Goal: Information Seeking & Learning: Learn about a topic

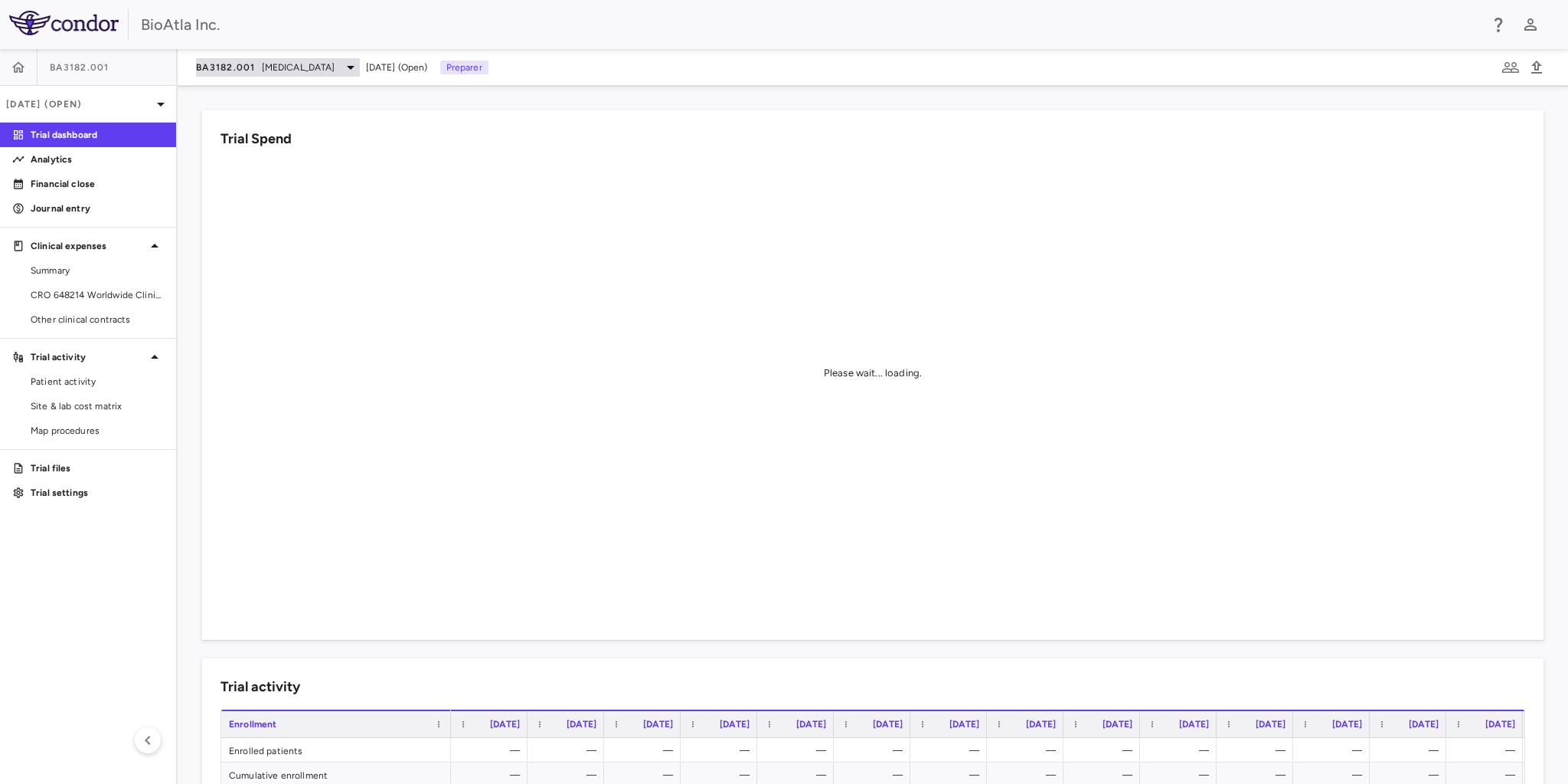
click at [348, 70] on icon at bounding box center [350, 67] width 18 height 18
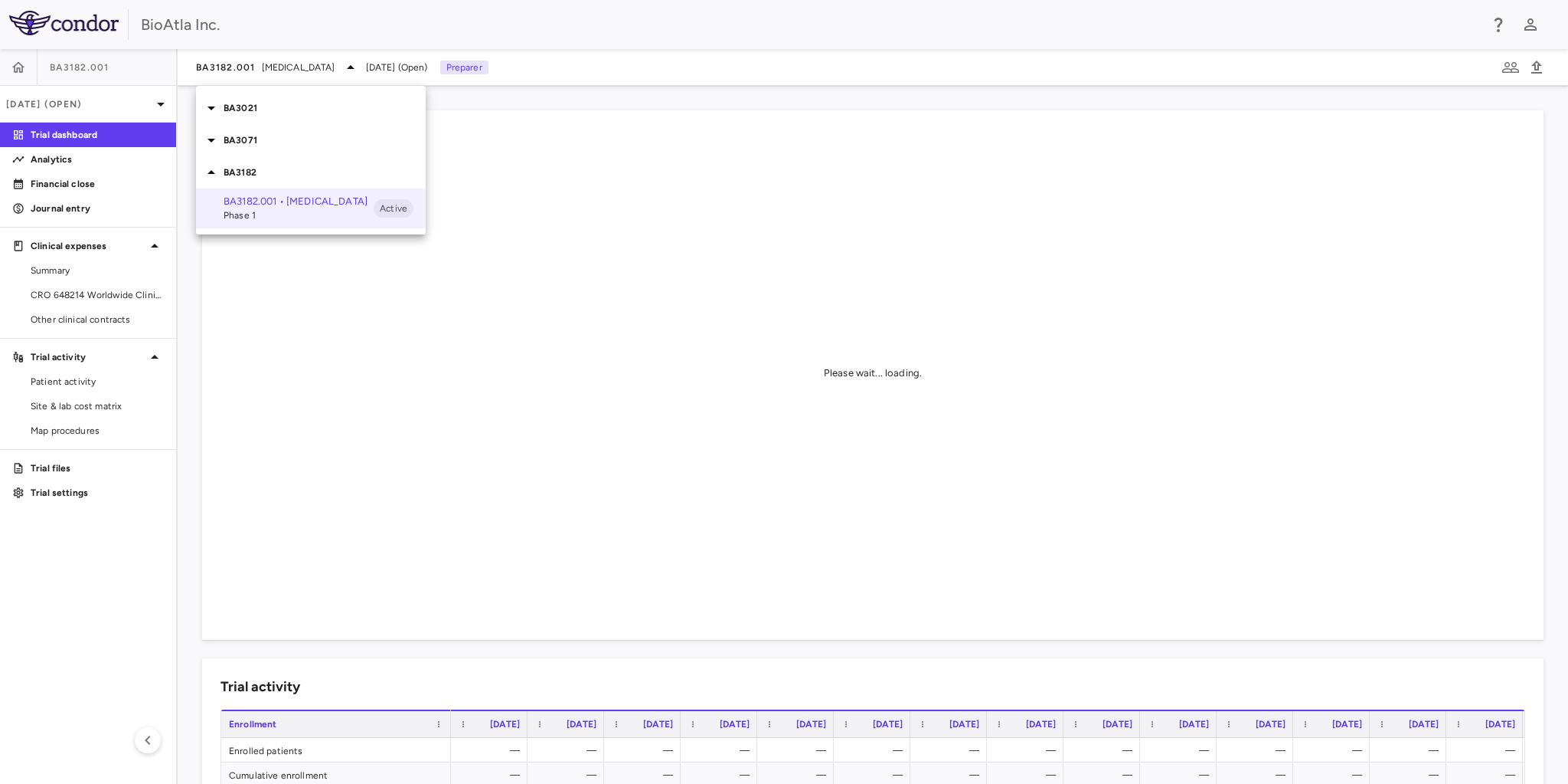
click at [248, 108] on p "BA3021" at bounding box center [325, 107] width 202 height 14
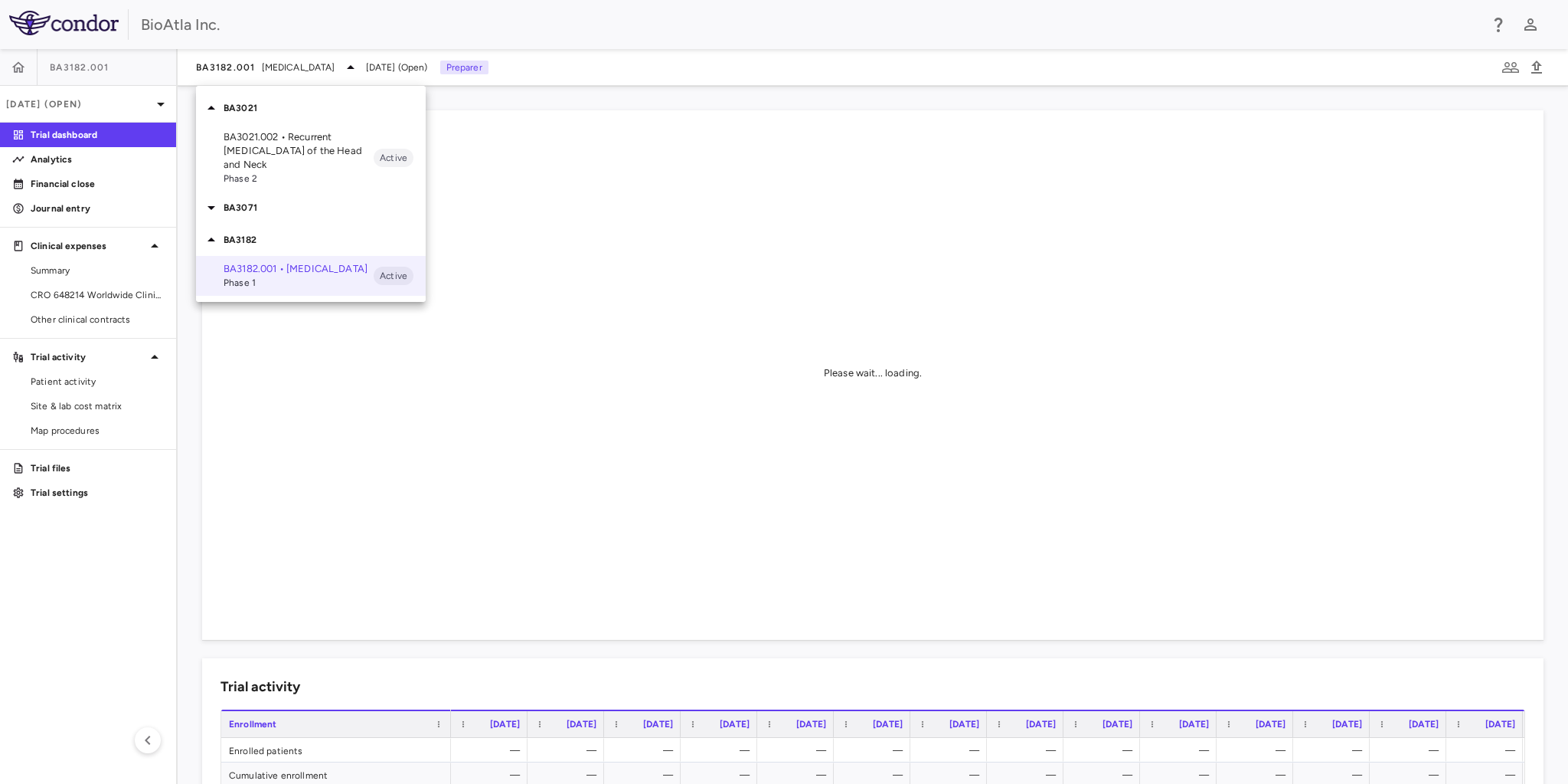
click at [251, 148] on p "BA3021.002 • Recurrent [MEDICAL_DATA] of the Head and Neck" at bounding box center [299, 151] width 150 height 42
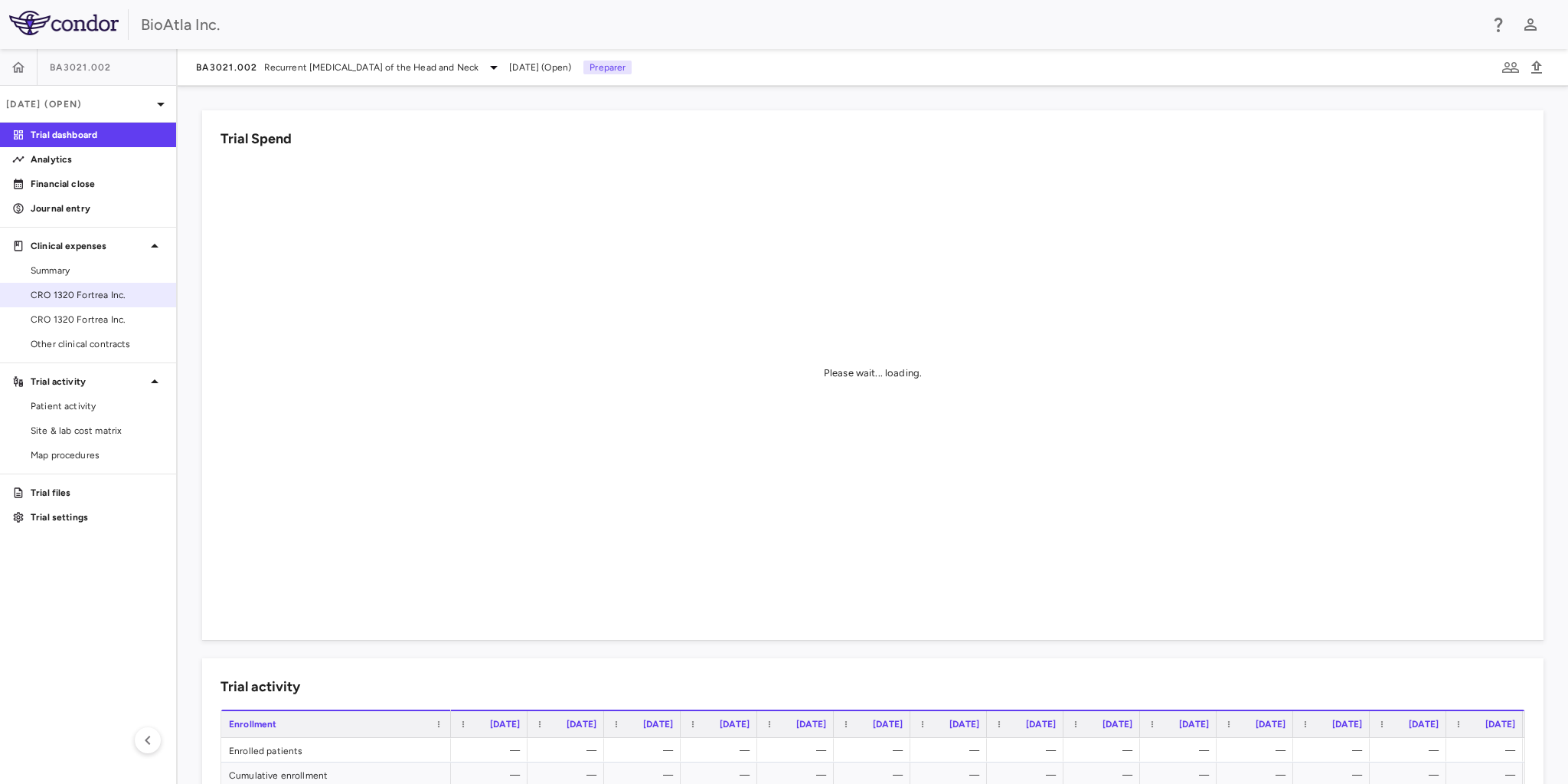
click at [92, 294] on span "CRO 1320 Fortrea Inc." at bounding box center [97, 294] width 134 height 14
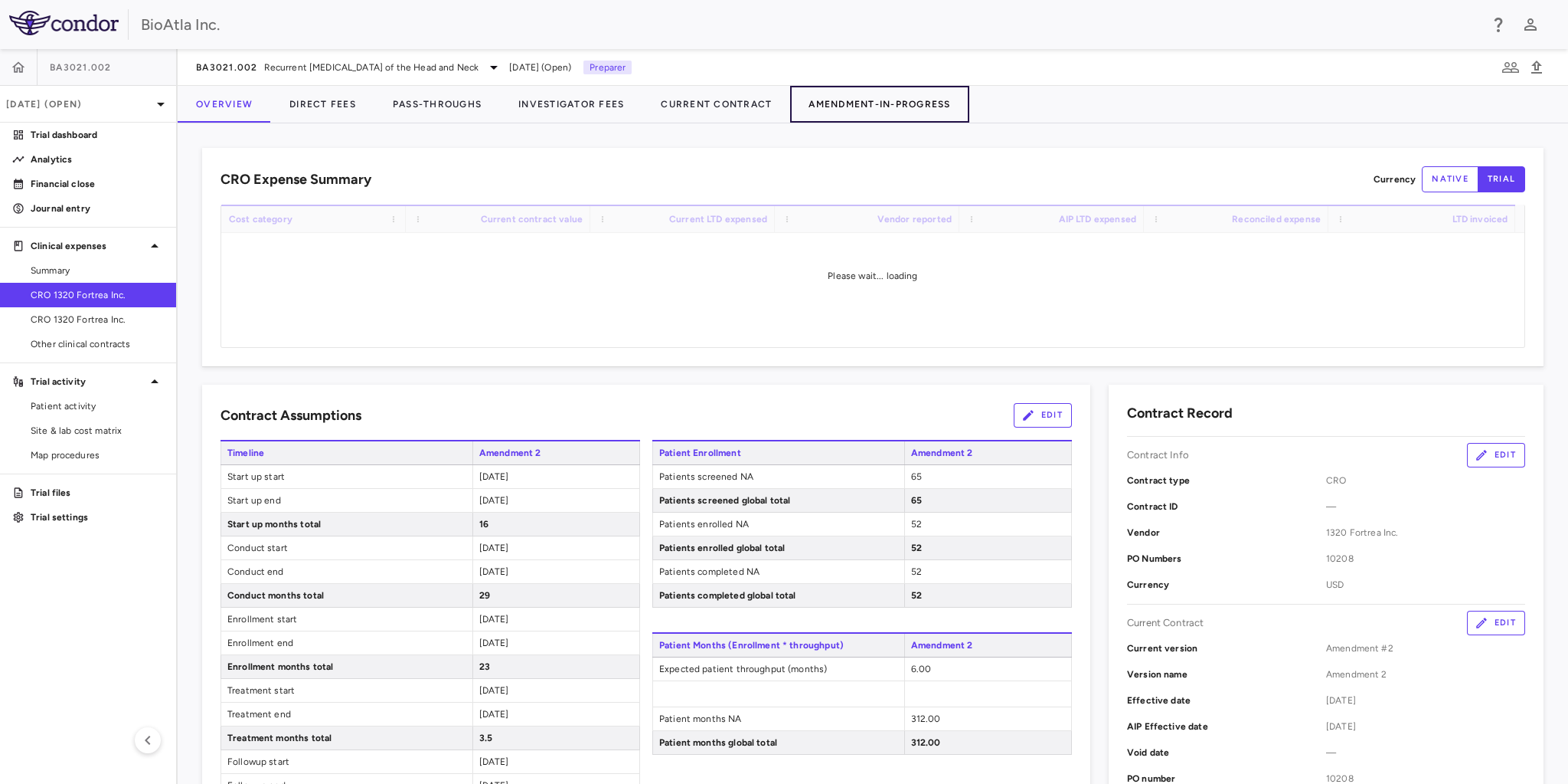
click at [919, 107] on button "Amendment-In-Progress" at bounding box center [879, 104] width 179 height 37
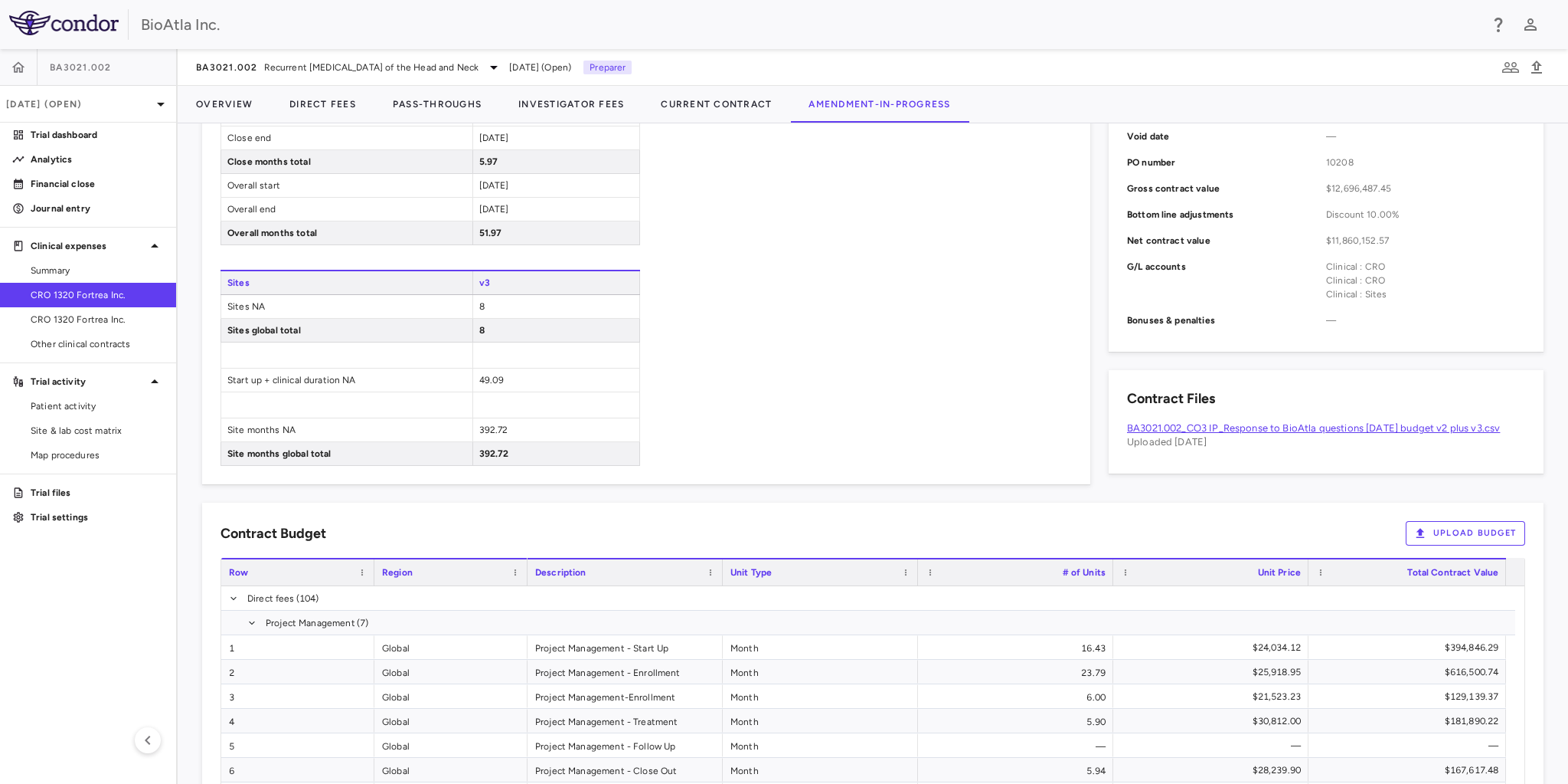
scroll to position [552, 0]
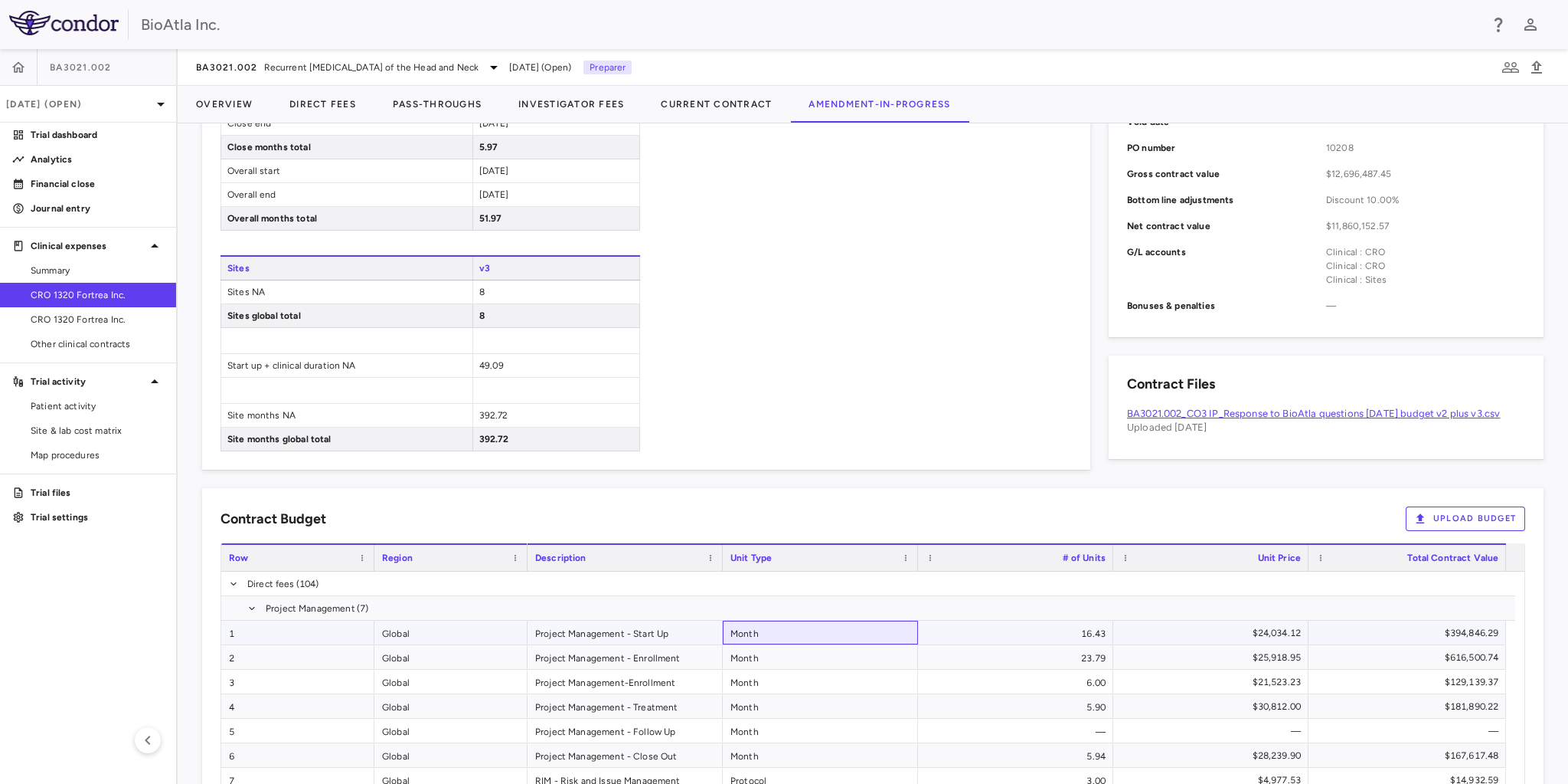
click at [815, 629] on div "Month" at bounding box center [821, 632] width 195 height 23
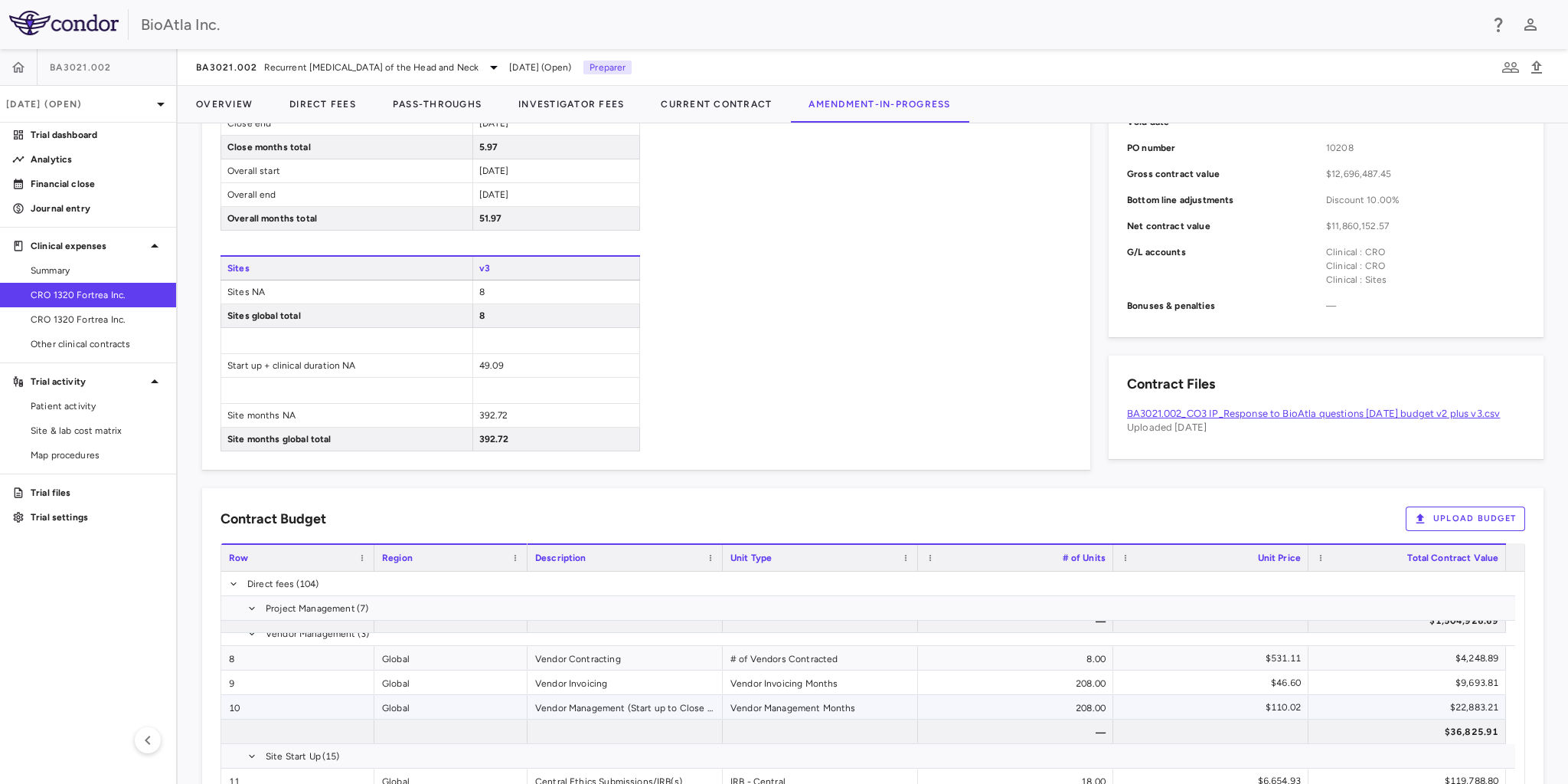
scroll to position [0, 0]
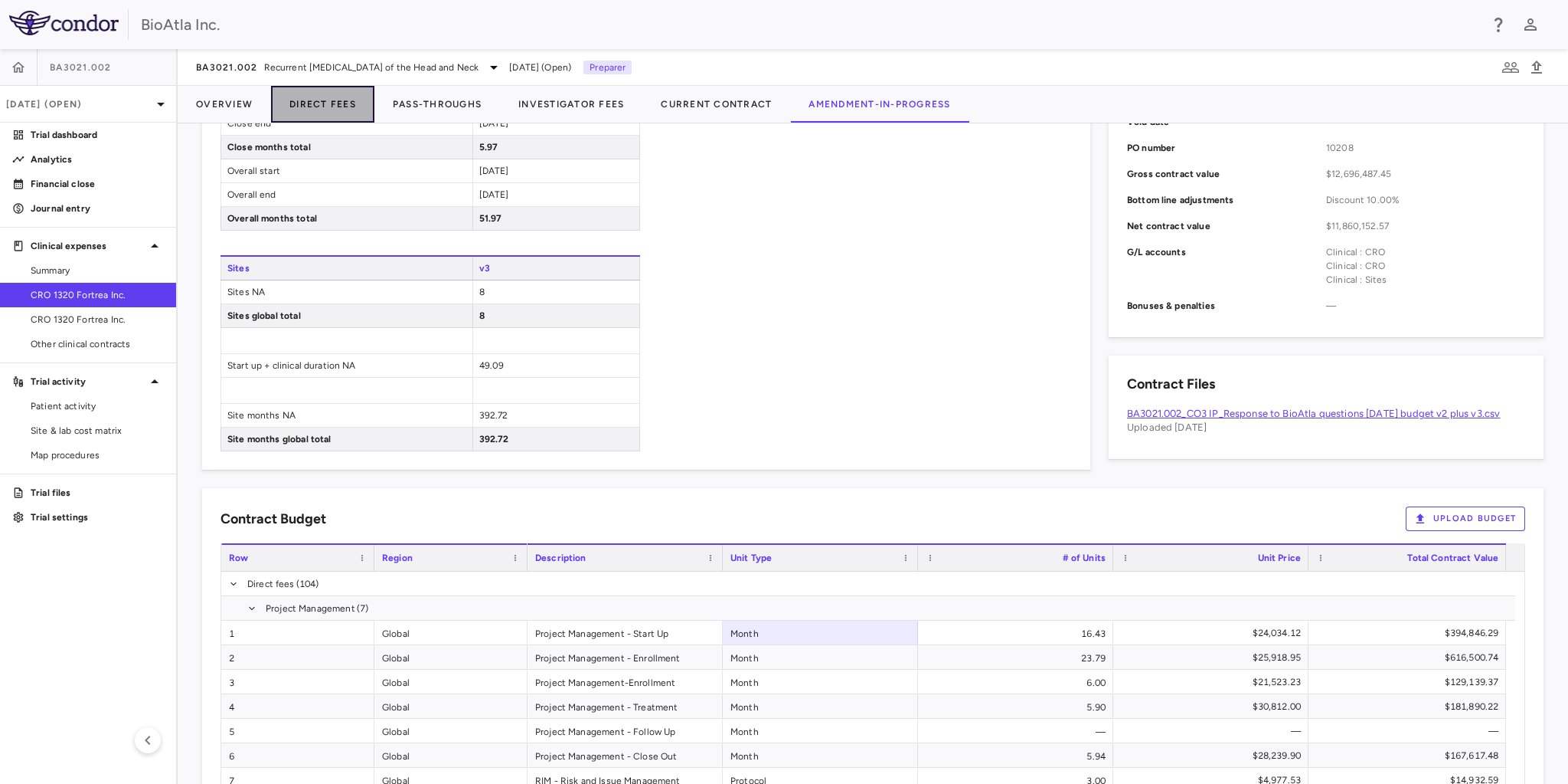
click at [350, 101] on button "Direct Fees" at bounding box center [322, 104] width 104 height 37
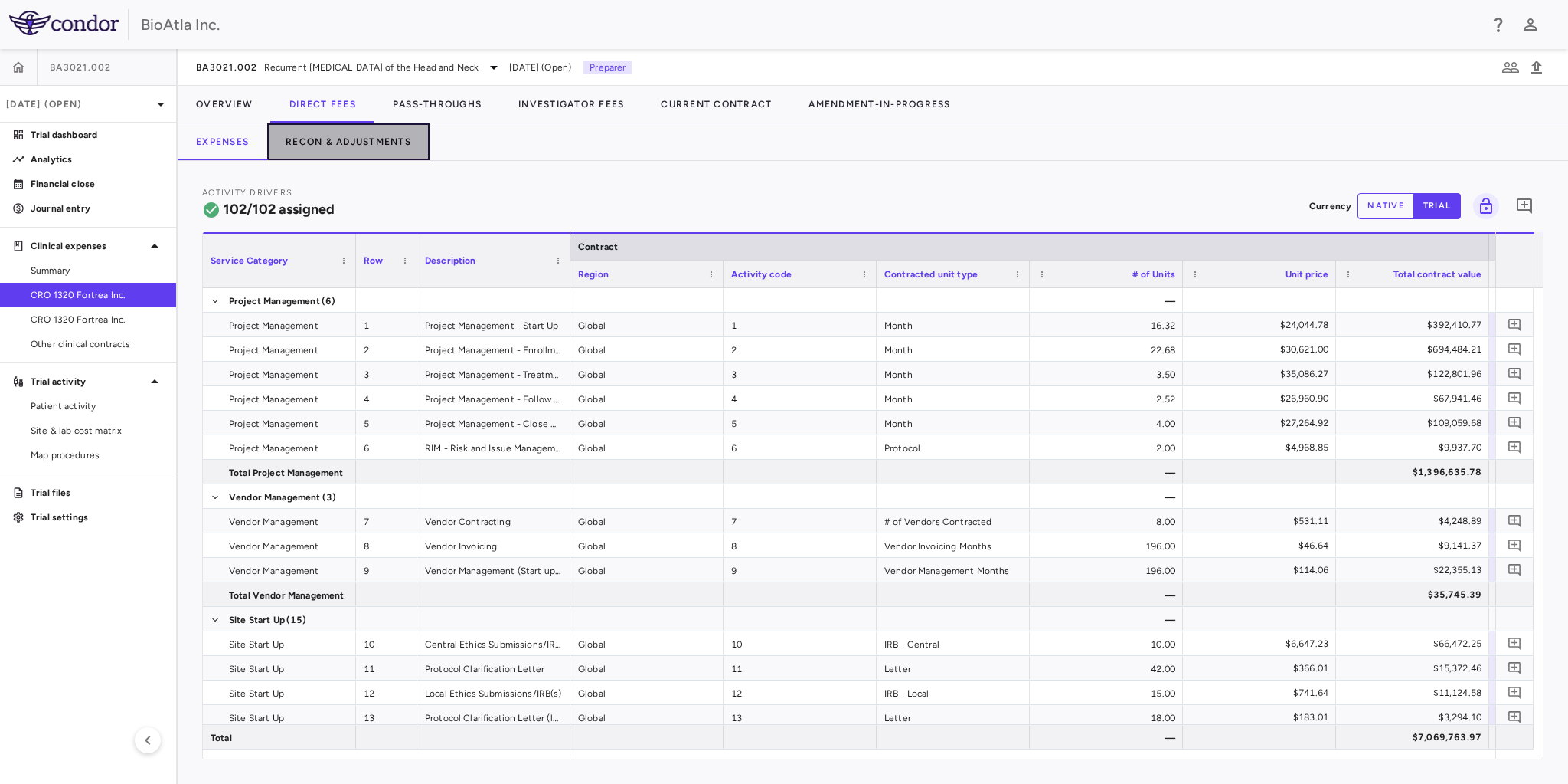
click at [374, 142] on button "Recon & Adjustments" at bounding box center [348, 142] width 162 height 37
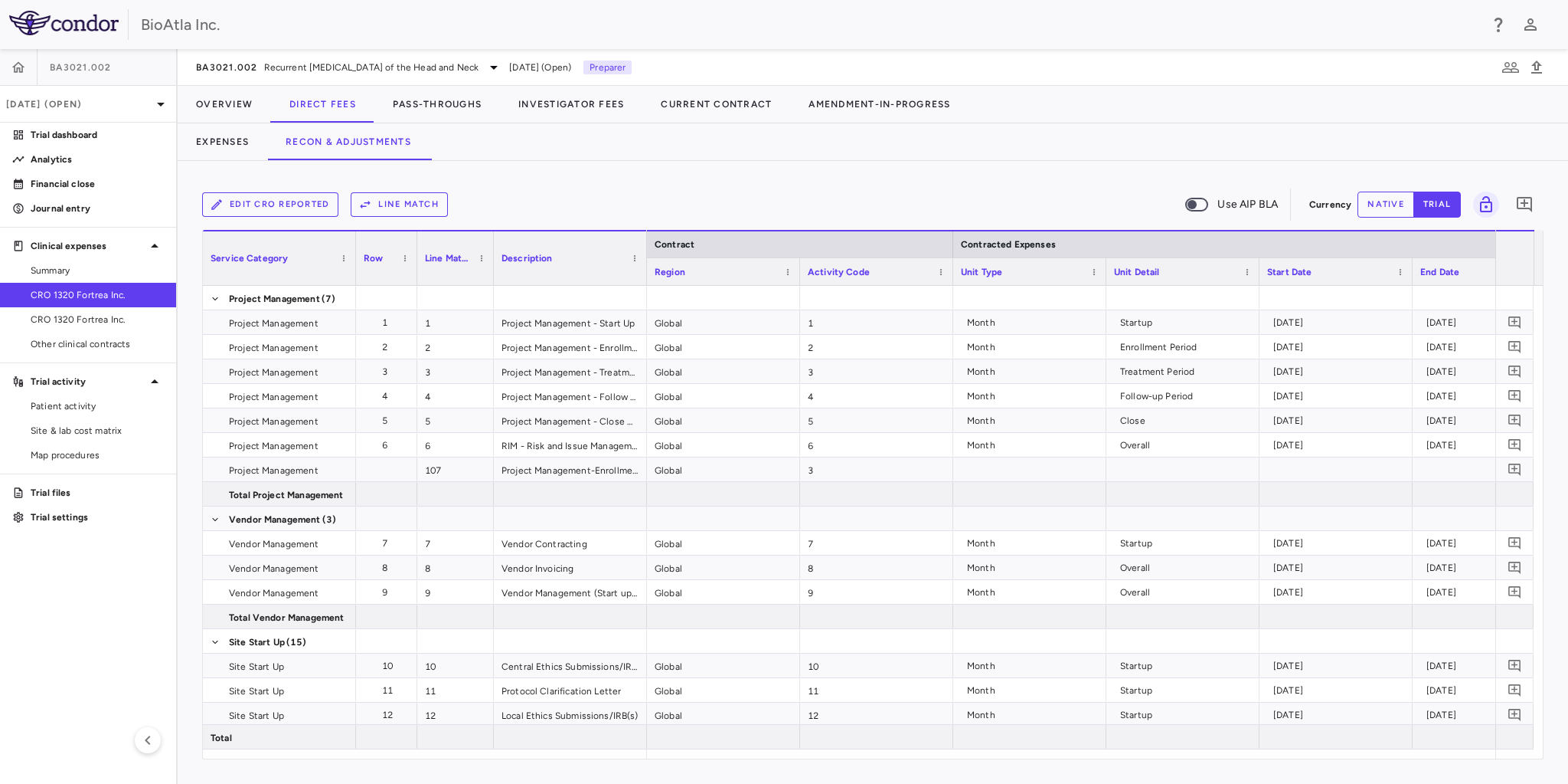
drag, startPoint x: 821, startPoint y: 760, endPoint x: 914, endPoint y: 764, distance: 93.1
click at [914, 764] on div "Edit CRO reported Line Match Use AIP BLA Currency native trial 0 Service Catego…" at bounding box center [873, 472] width 1390 height 623
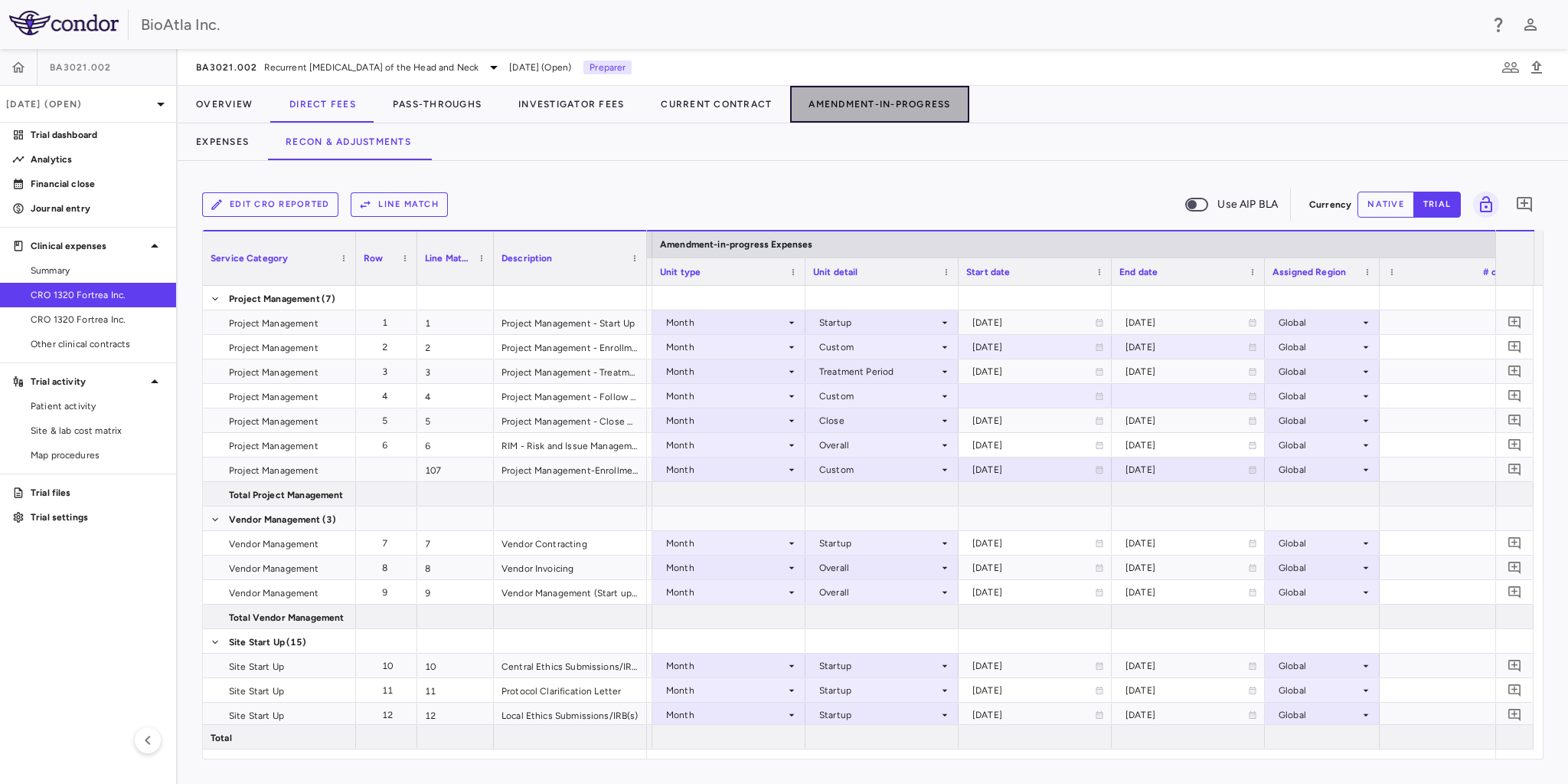
click at [859, 101] on button "Amendment-In-Progress" at bounding box center [879, 104] width 179 height 37
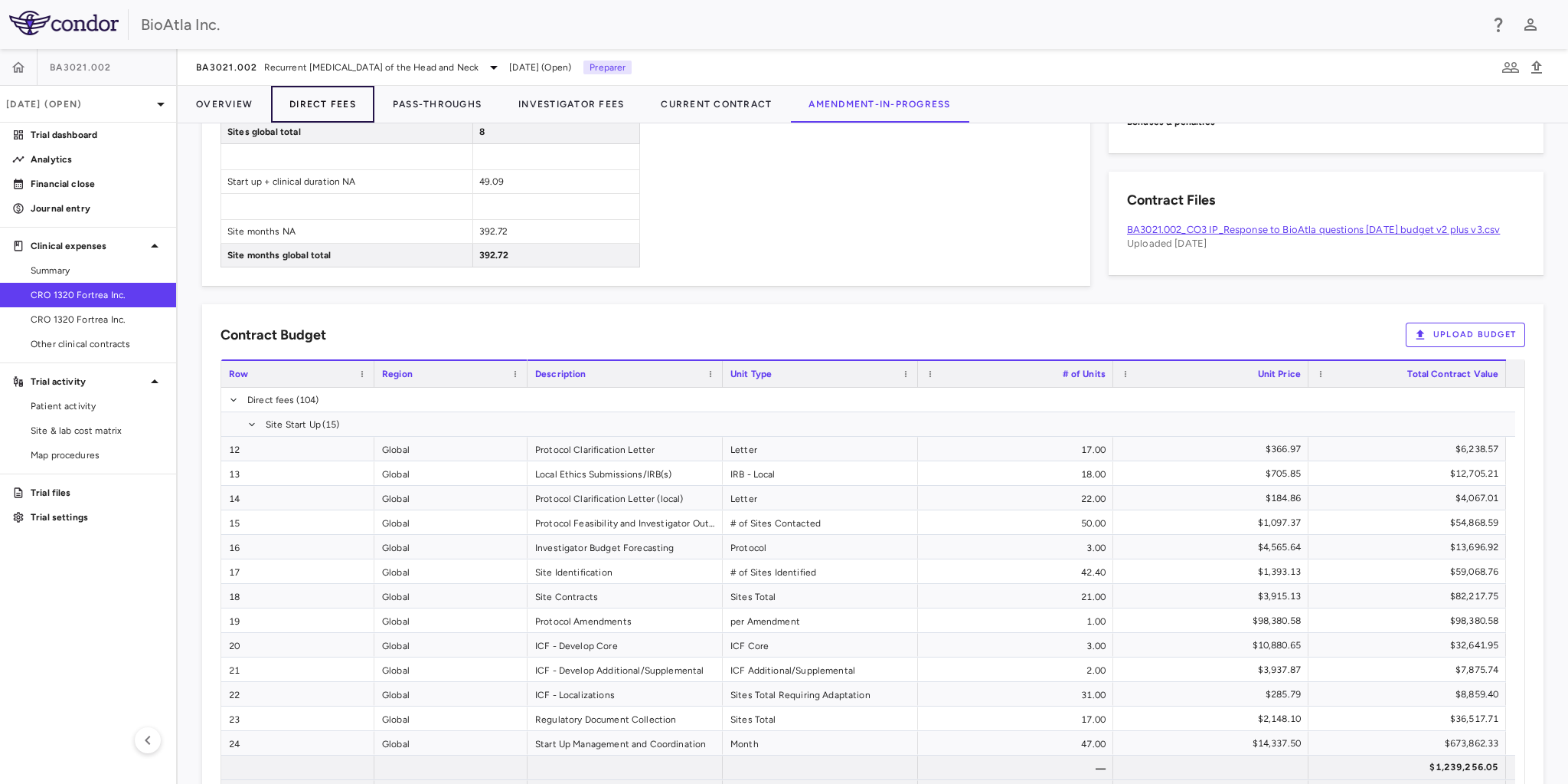
click at [328, 94] on button "Direct Fees" at bounding box center [322, 104] width 104 height 37
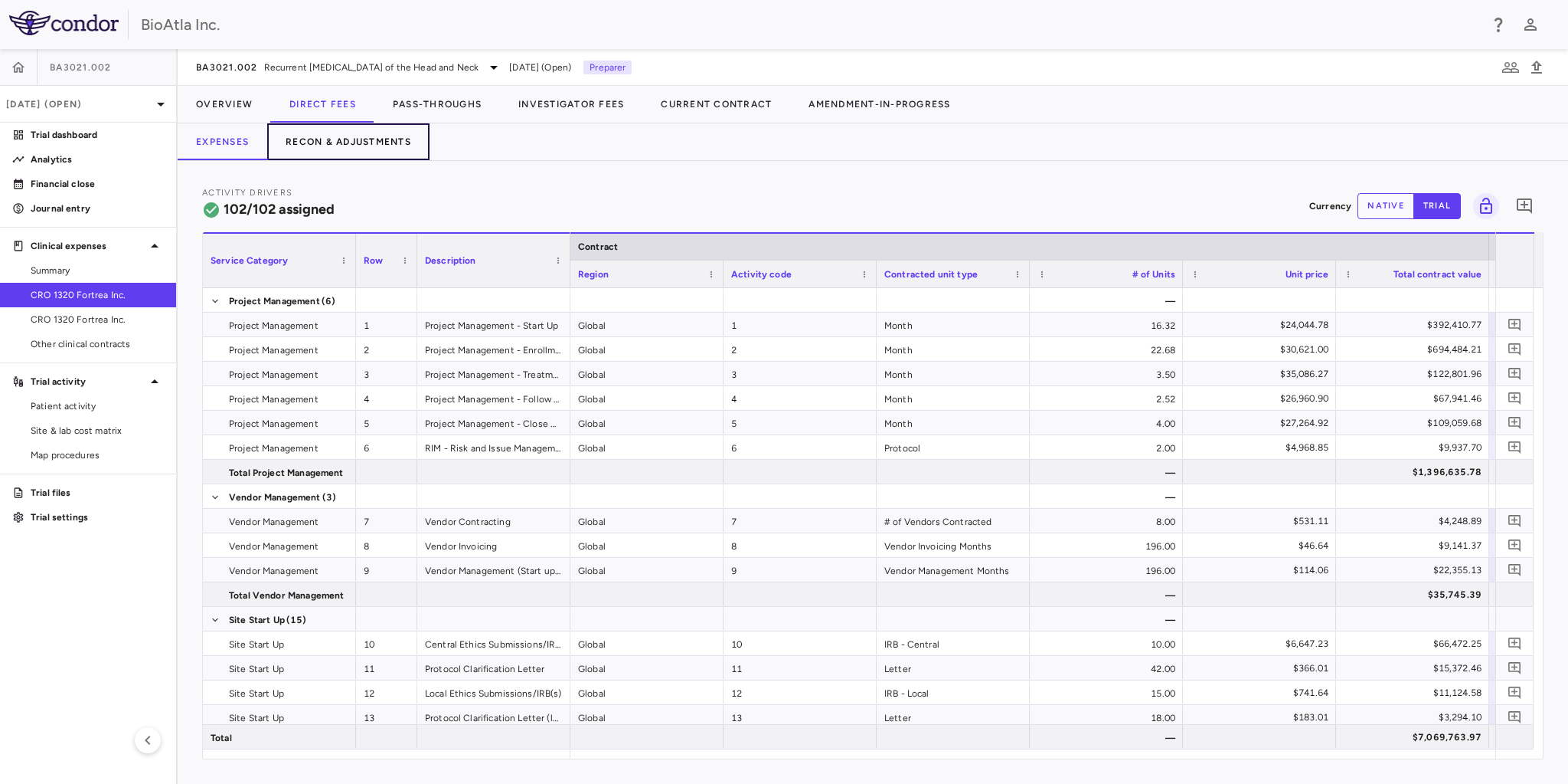
click at [365, 135] on button "Recon & Adjustments" at bounding box center [348, 142] width 162 height 37
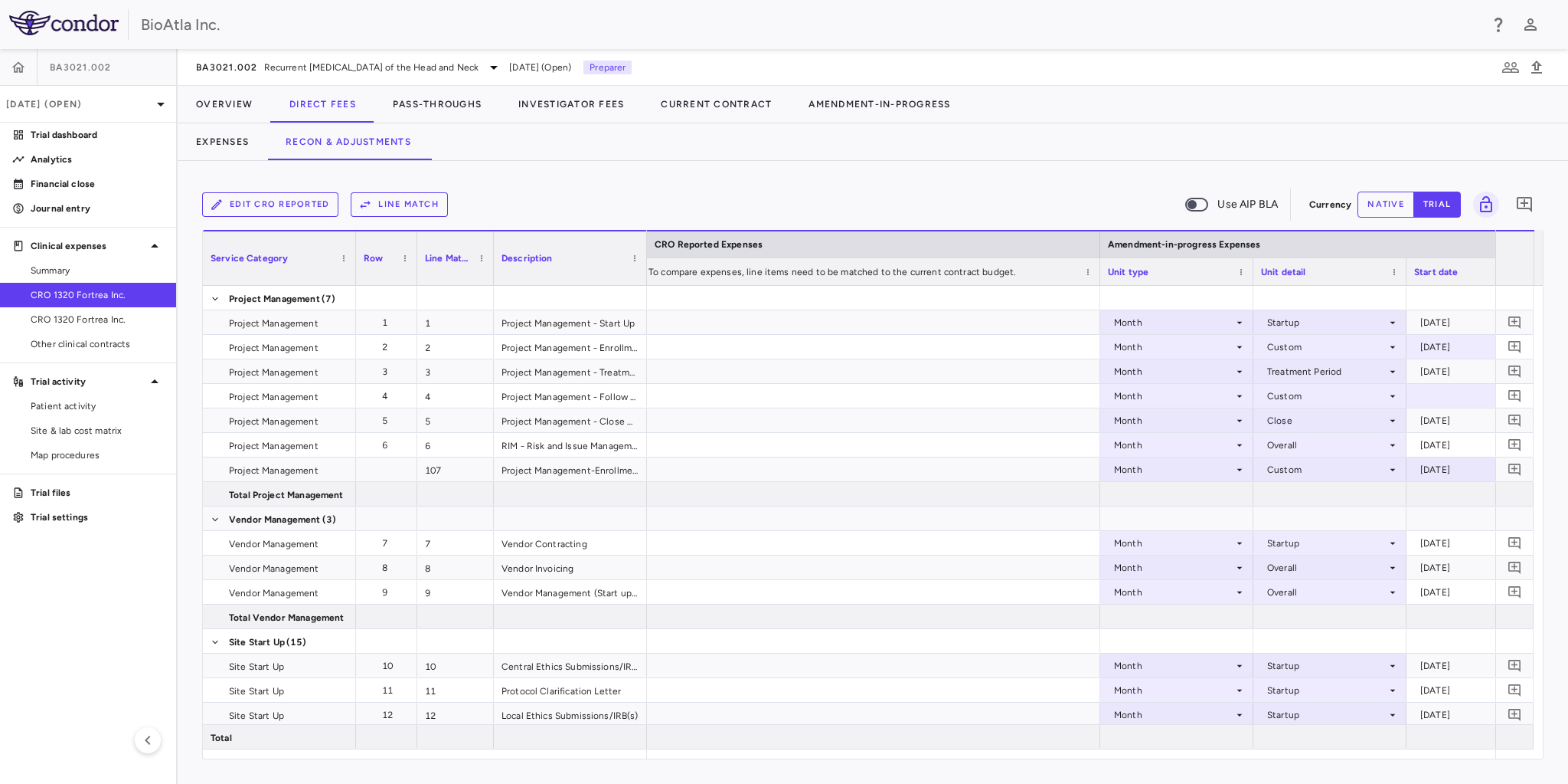
click at [413, 196] on button "Line Match" at bounding box center [399, 204] width 97 height 24
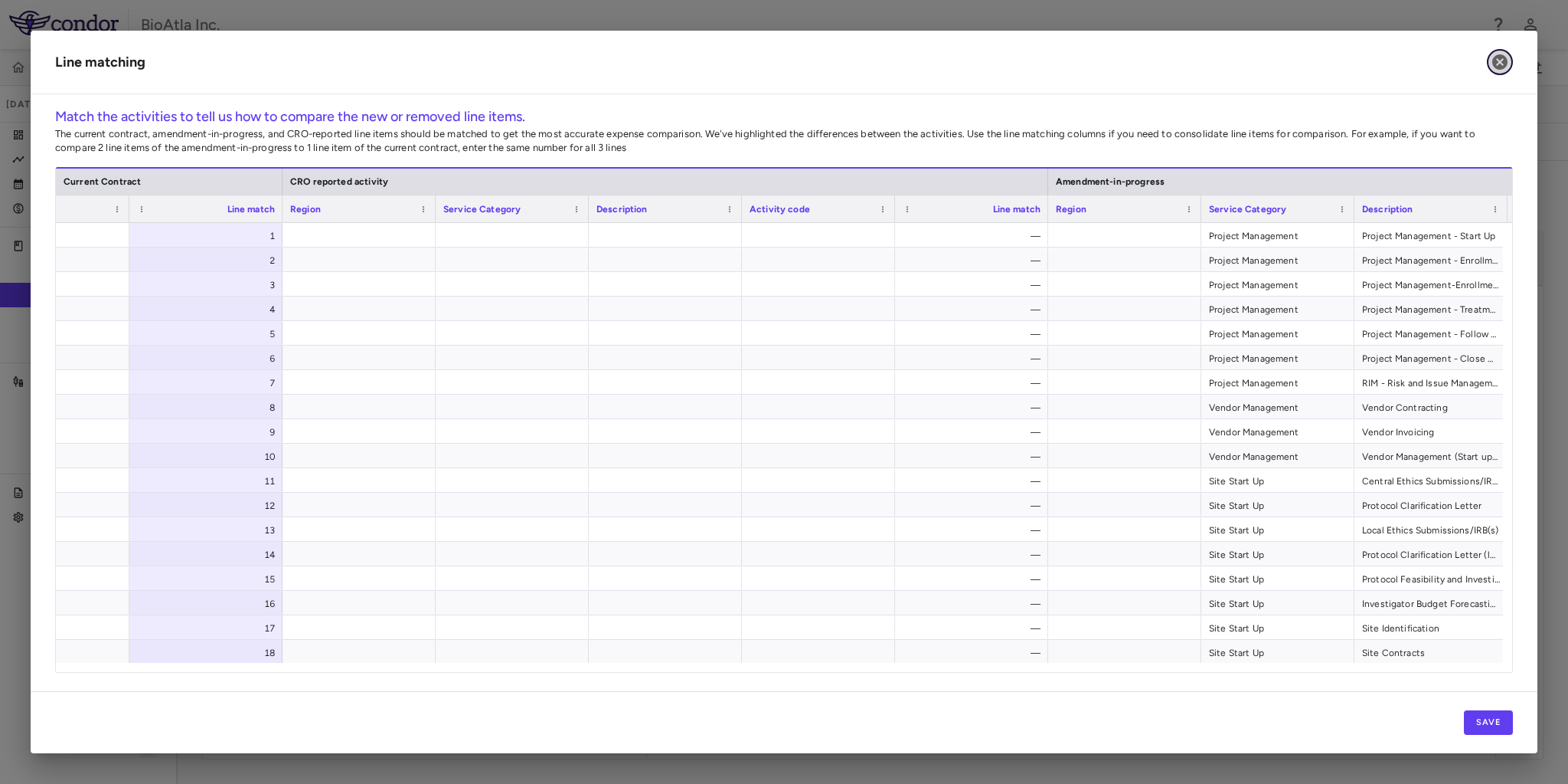
click at [1499, 61] on icon "button" at bounding box center [1499, 62] width 18 height 18
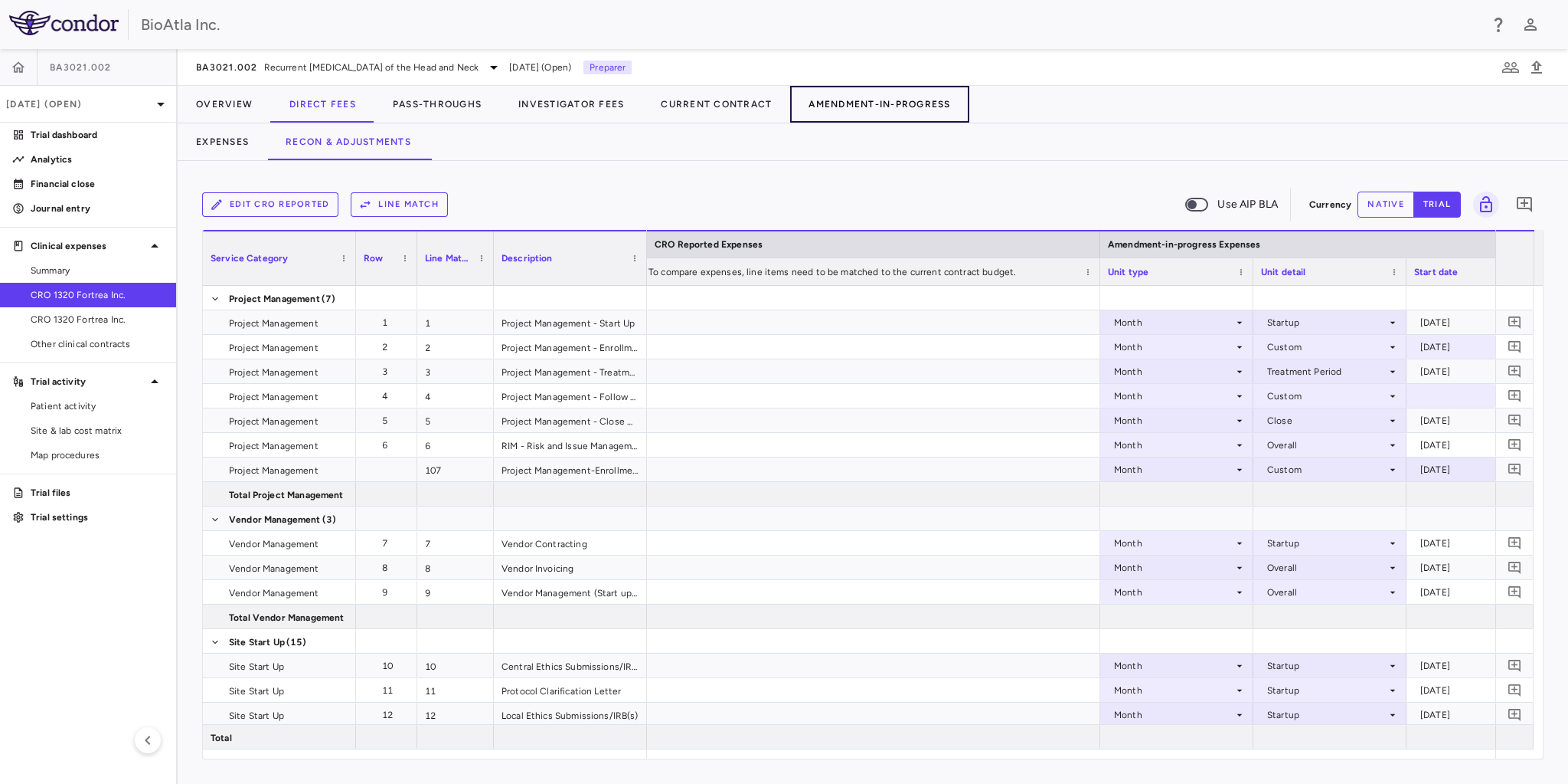
click at [913, 106] on button "Amendment-In-Progress" at bounding box center [879, 104] width 179 height 37
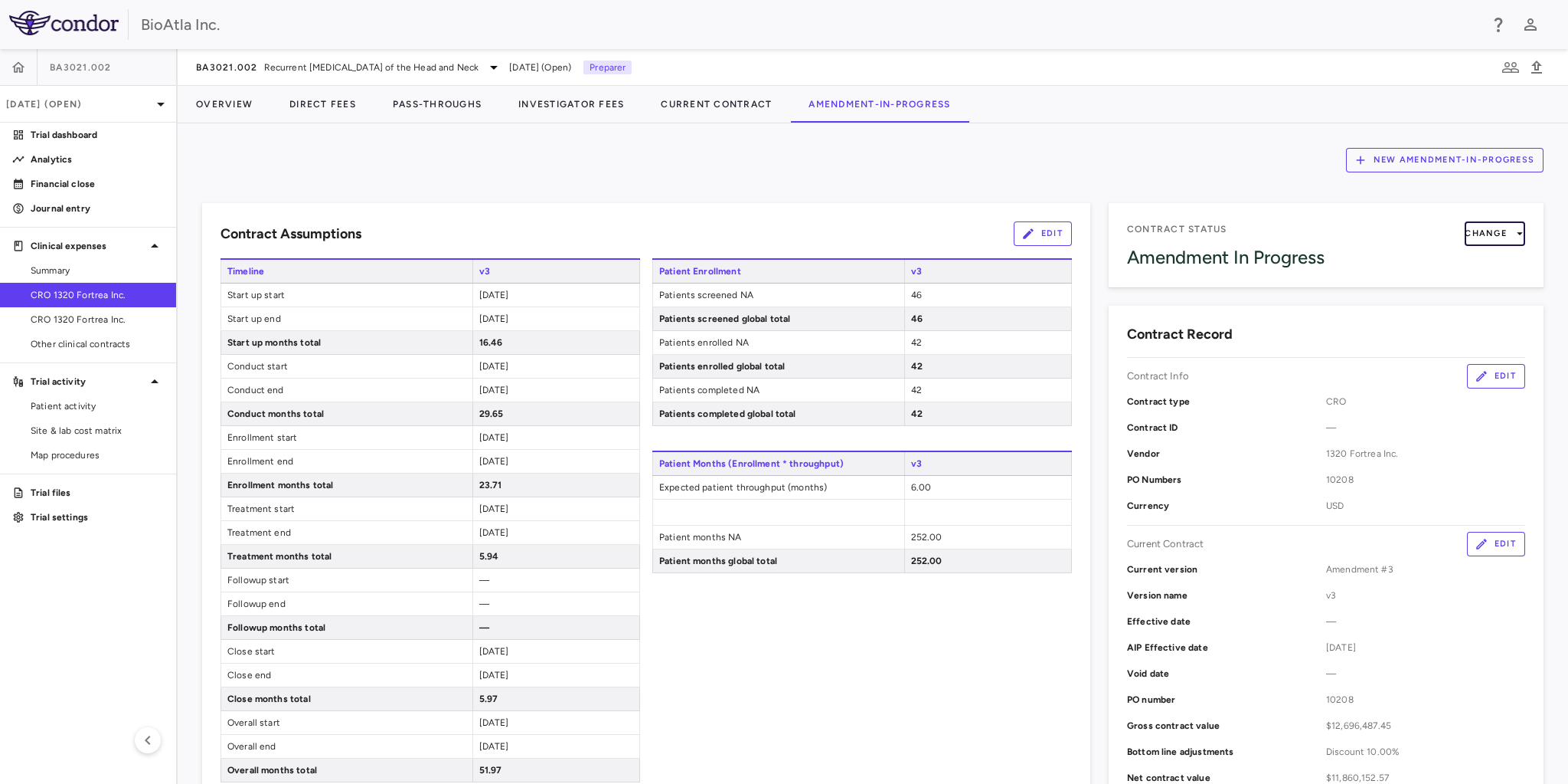
click at [1513, 230] on icon "button" at bounding box center [1519, 233] width 14 height 14
click at [719, 105] on div at bounding box center [784, 392] width 1568 height 784
click at [692, 102] on button "Current Contract" at bounding box center [717, 104] width 148 height 37
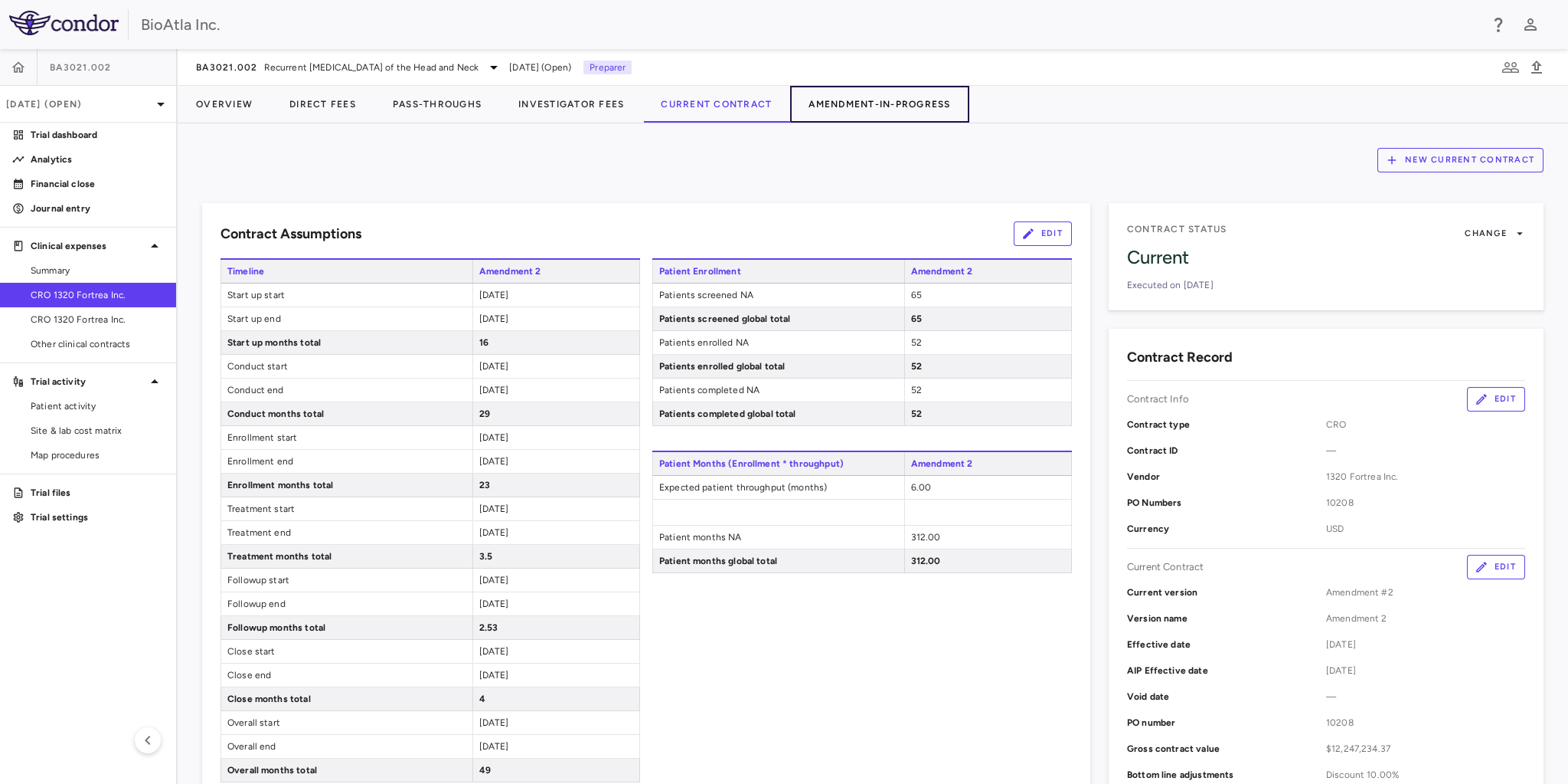
click at [867, 108] on button "Amendment-In-Progress" at bounding box center [879, 104] width 179 height 37
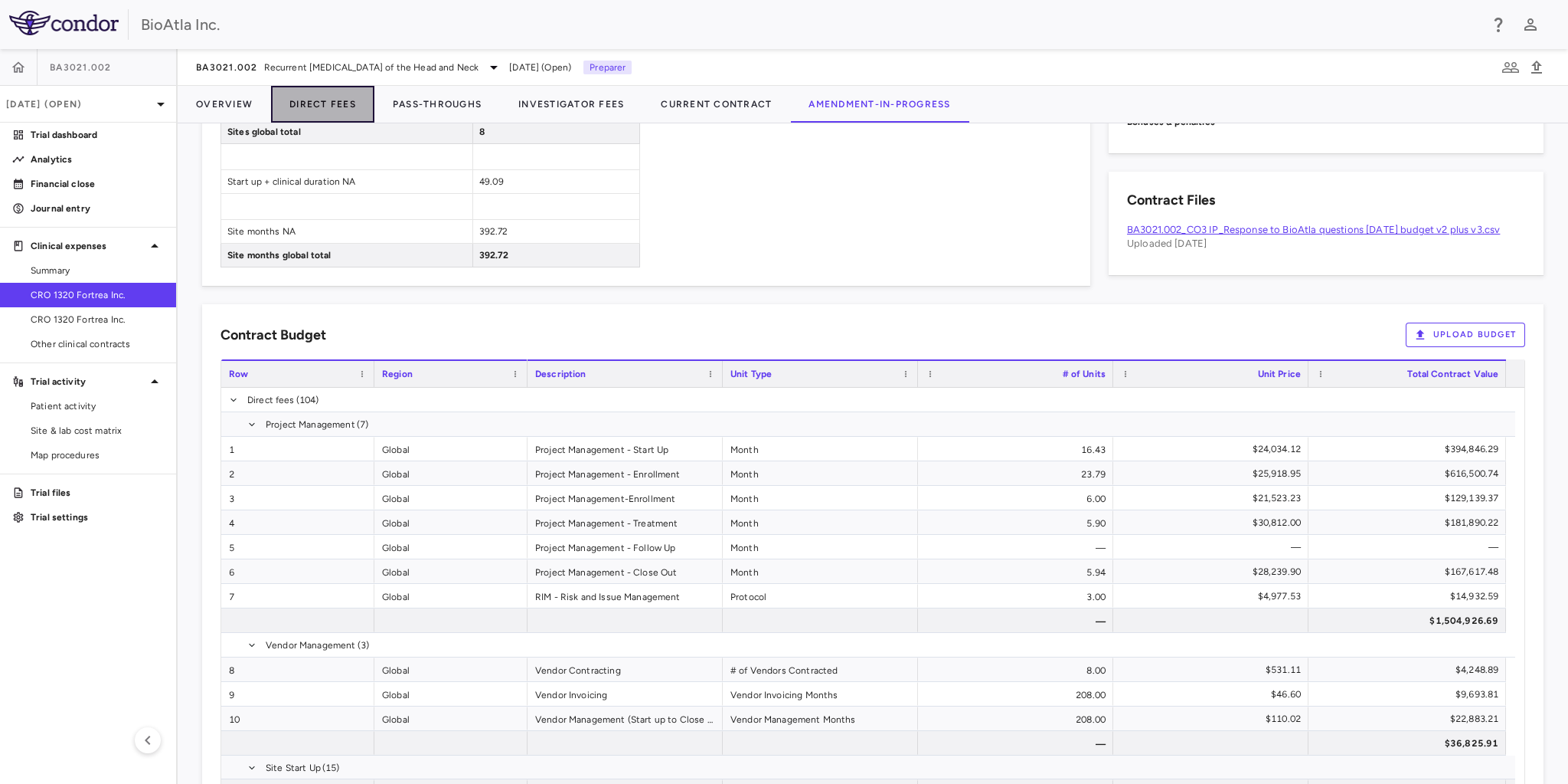
click at [315, 106] on button "Direct Fees" at bounding box center [322, 104] width 104 height 37
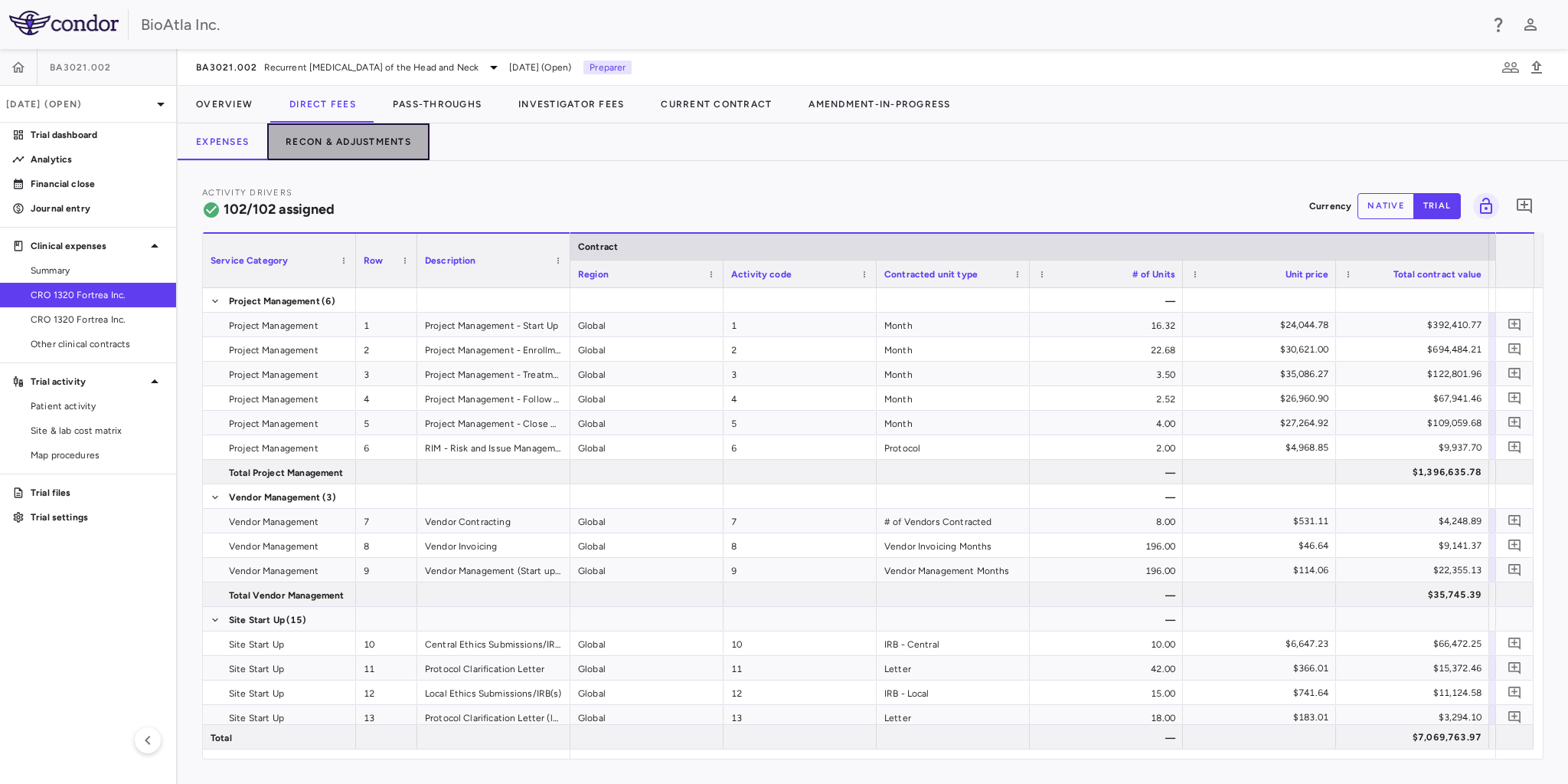
click at [376, 141] on button "Recon & Adjustments" at bounding box center [348, 142] width 162 height 37
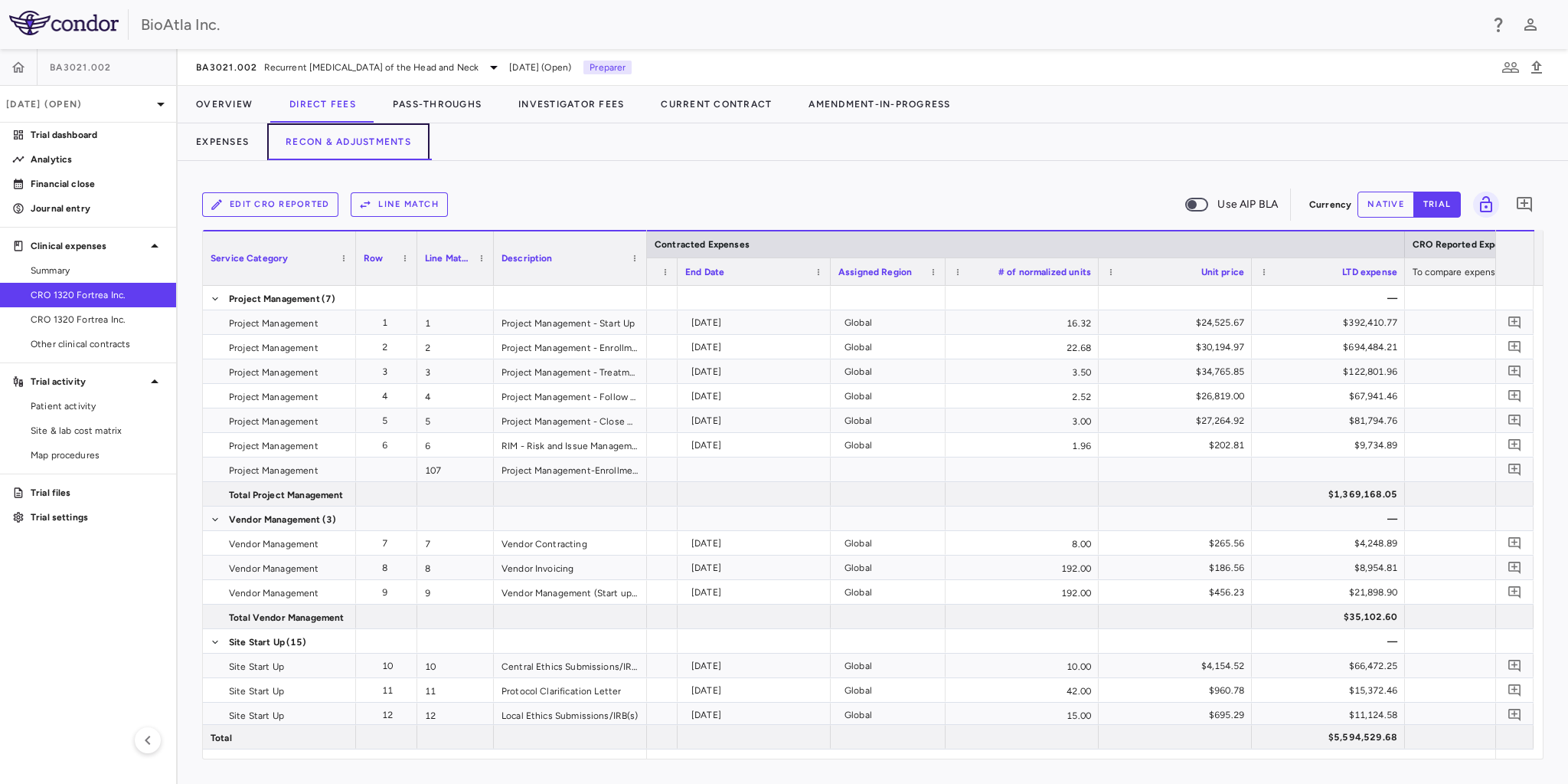
scroll to position [0, 2017]
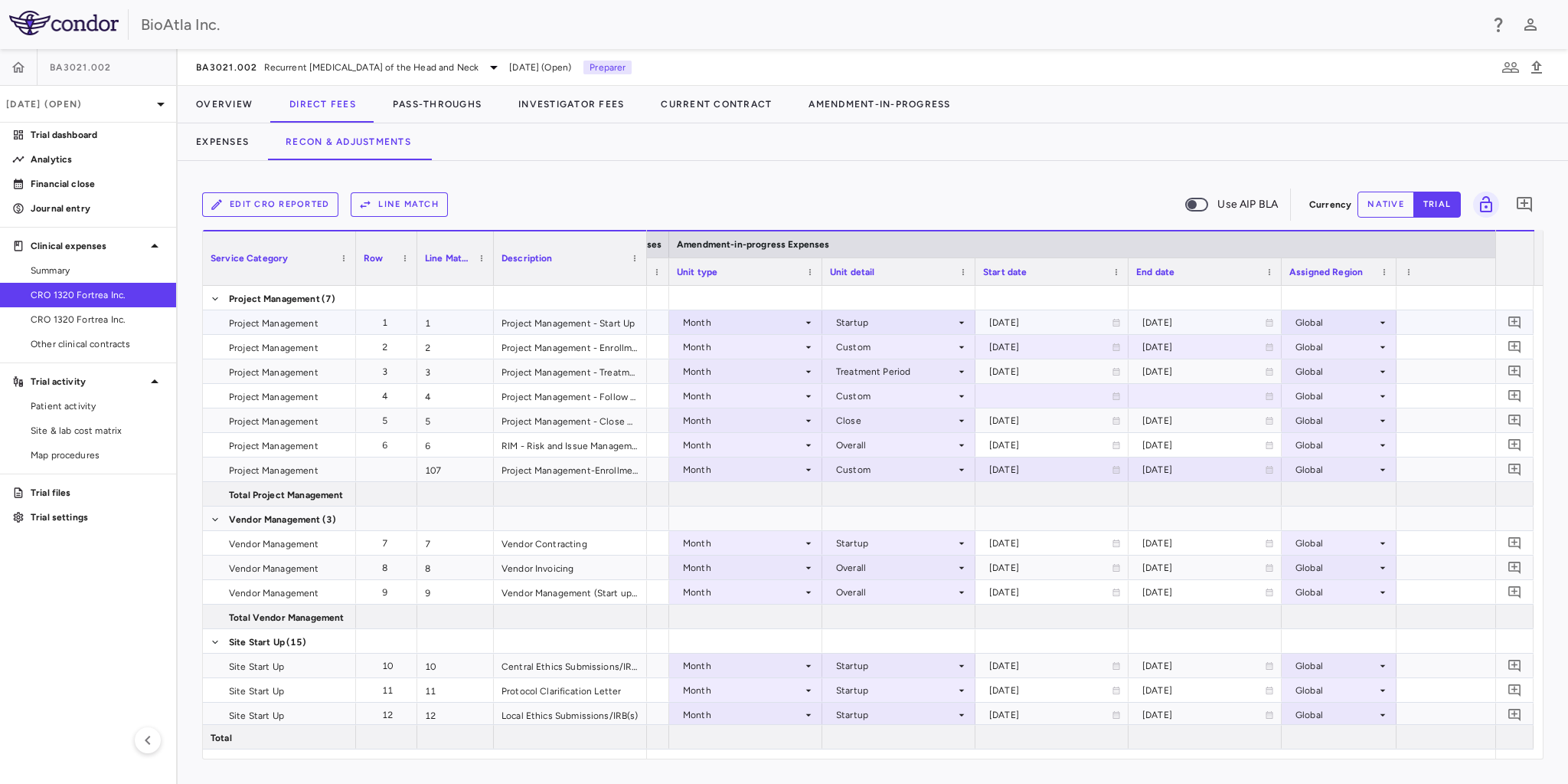
click at [808, 322] on icon at bounding box center [809, 322] width 5 height 3
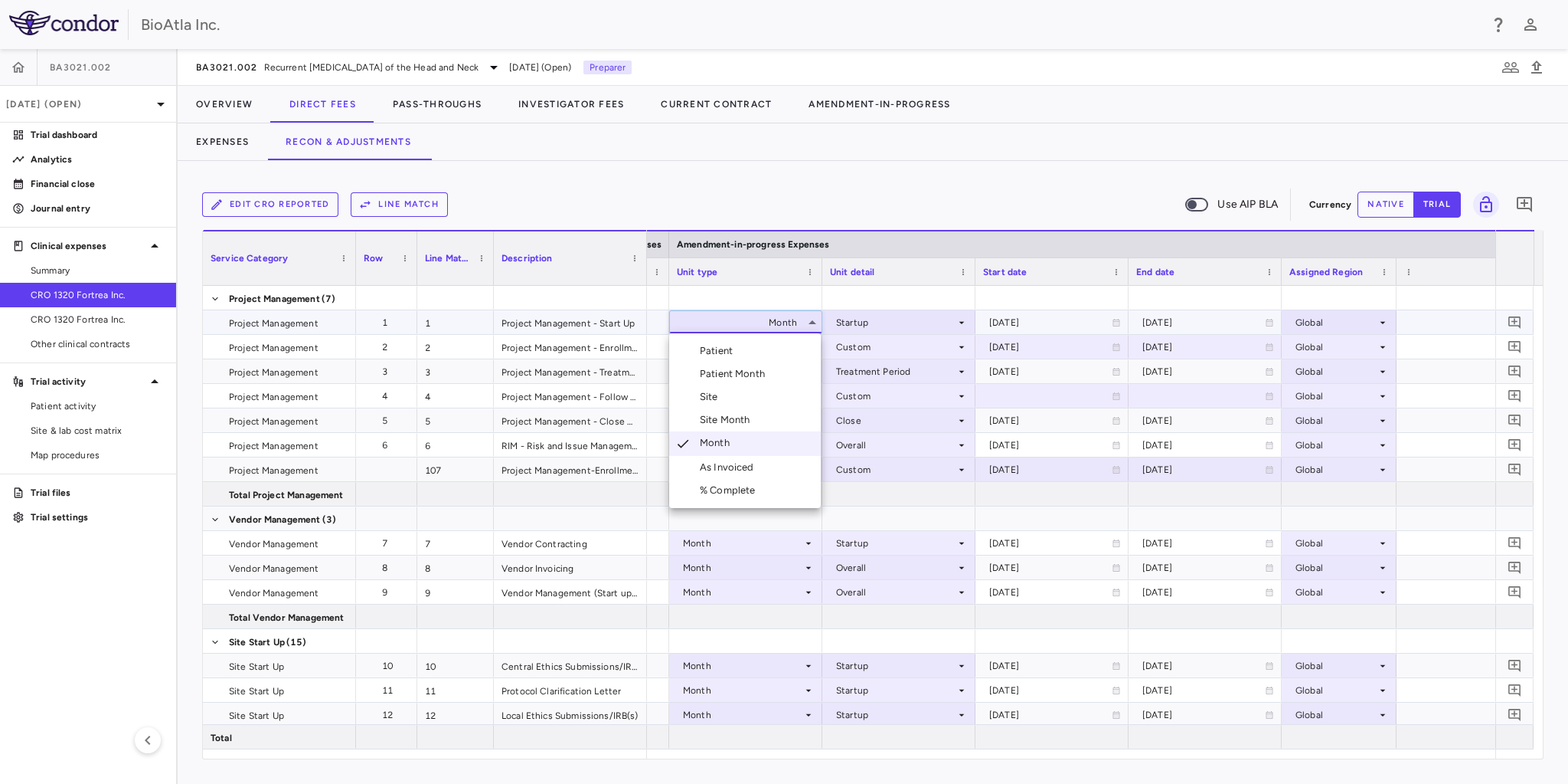
click at [808, 322] on div at bounding box center [784, 392] width 1568 height 784
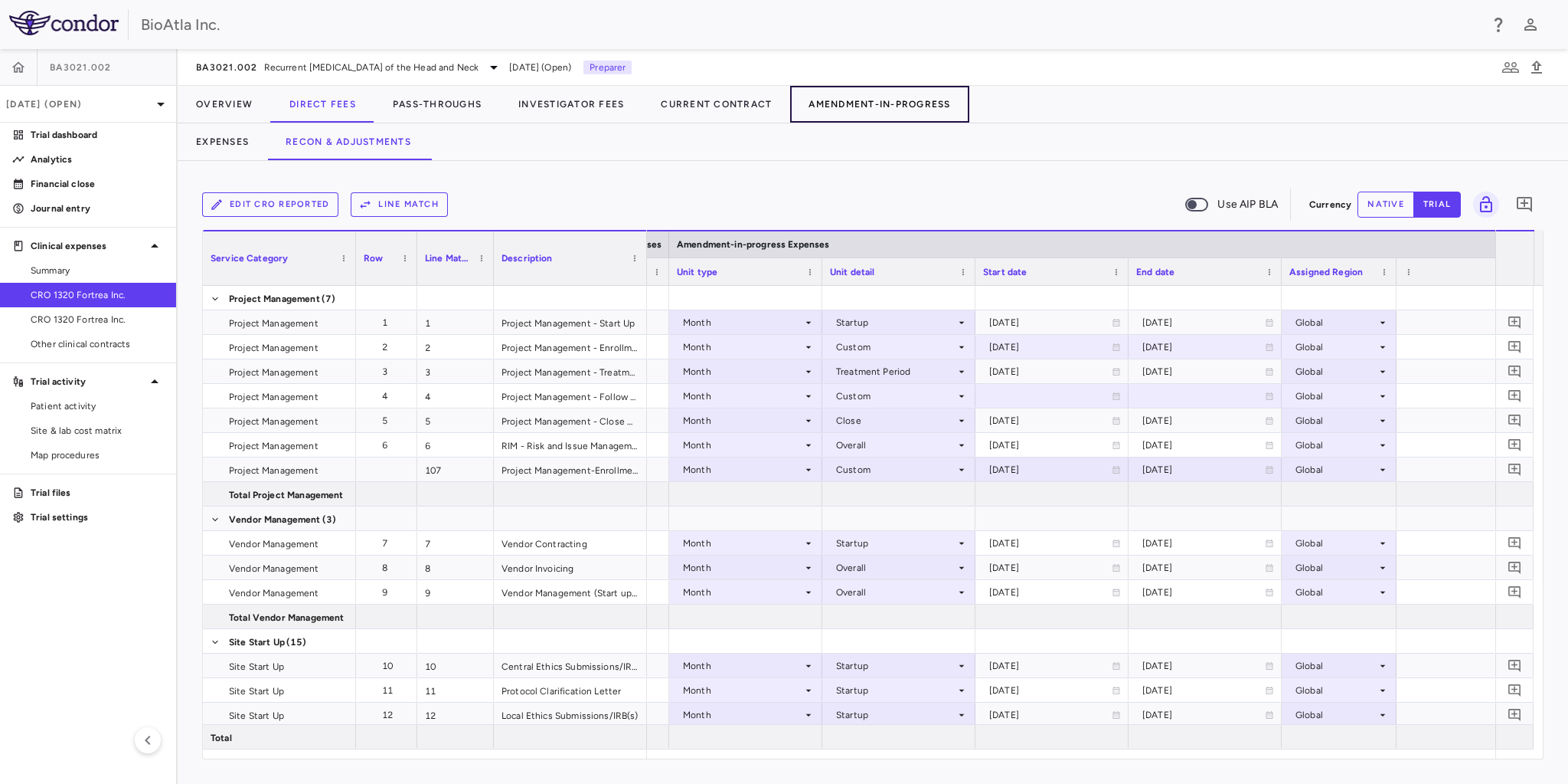
click at [913, 106] on button "Amendment-In-Progress" at bounding box center [879, 104] width 179 height 37
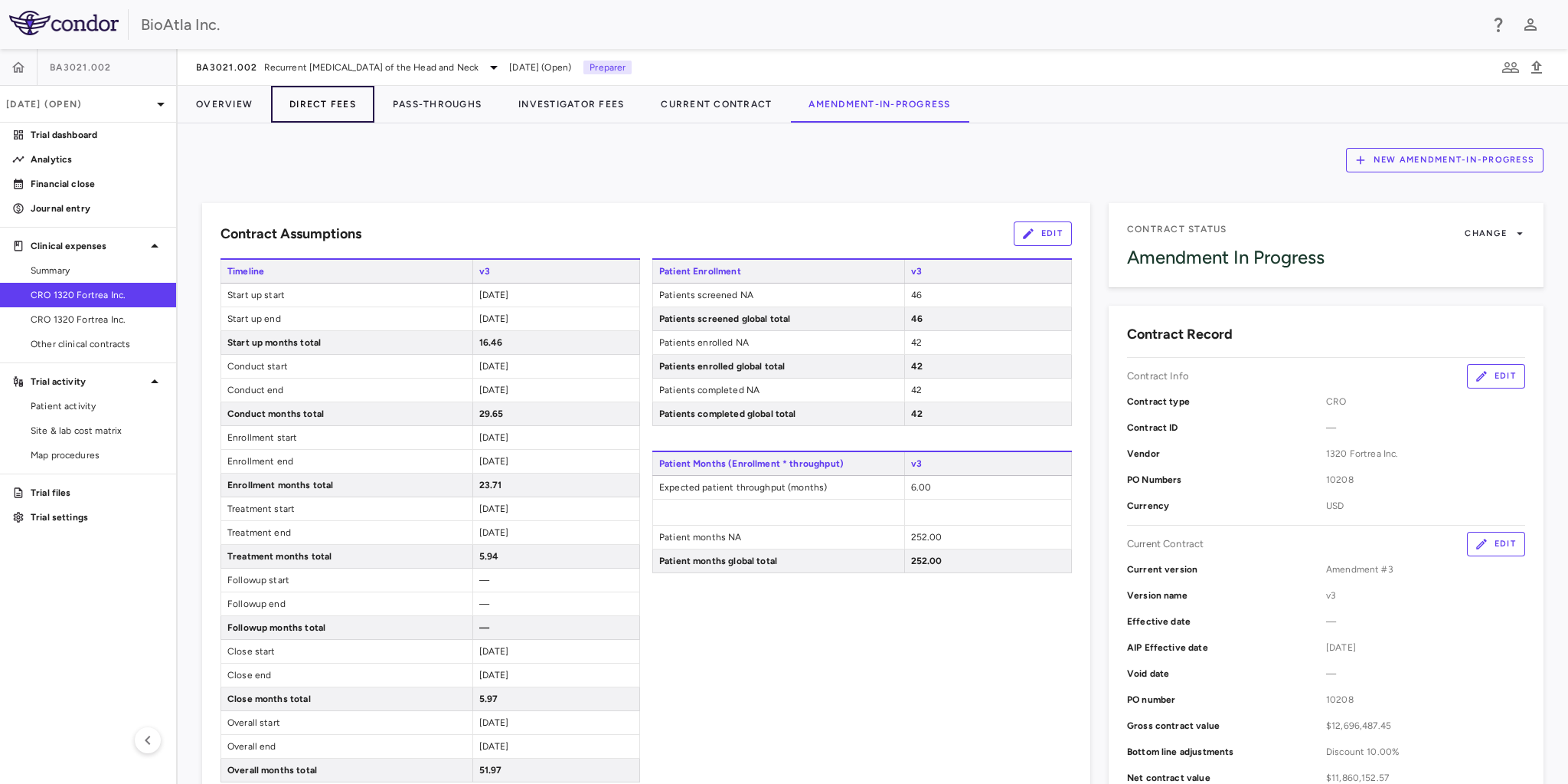
click at [346, 107] on button "Direct Fees" at bounding box center [322, 104] width 104 height 37
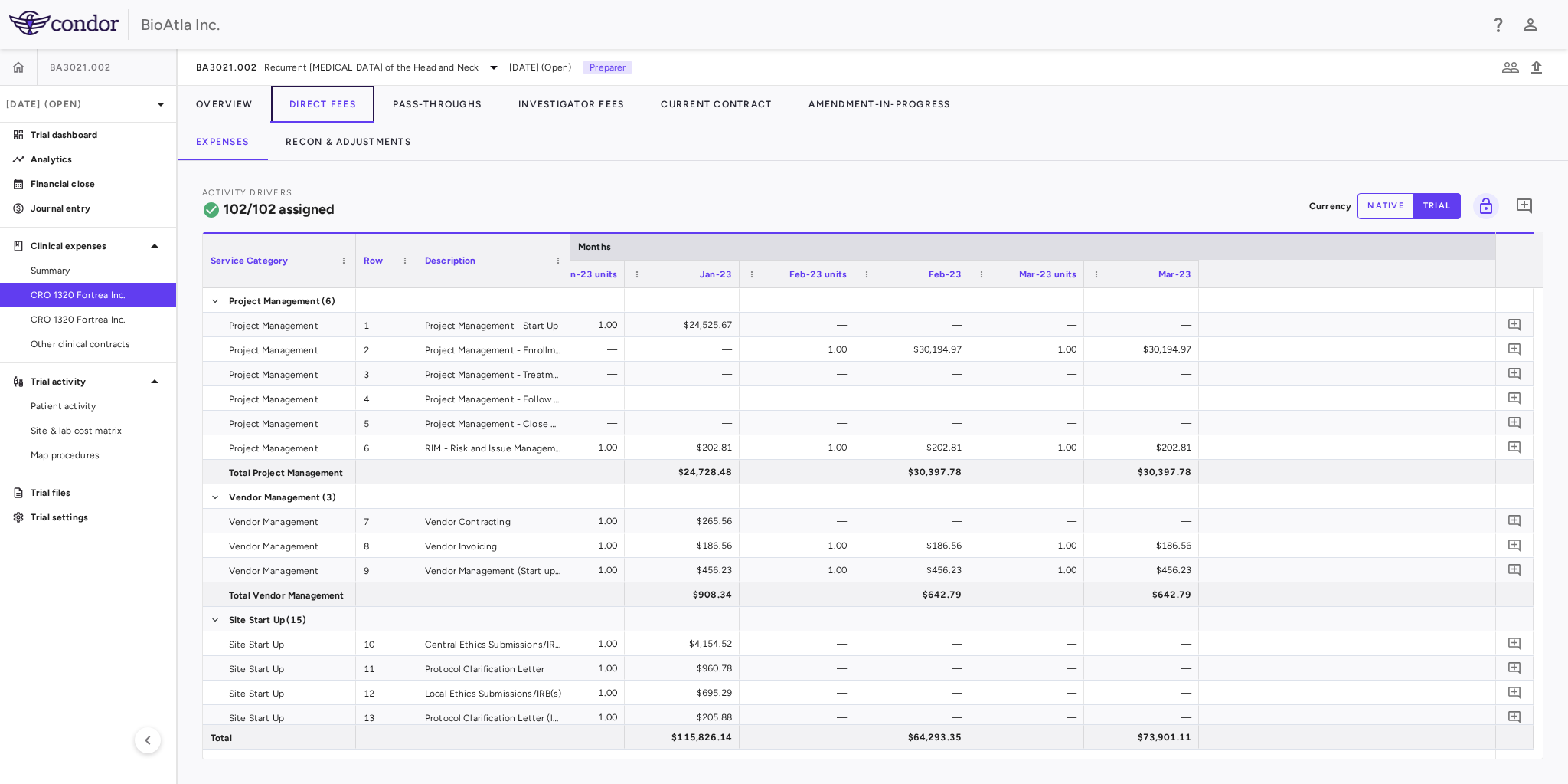
scroll to position [0, 4719]
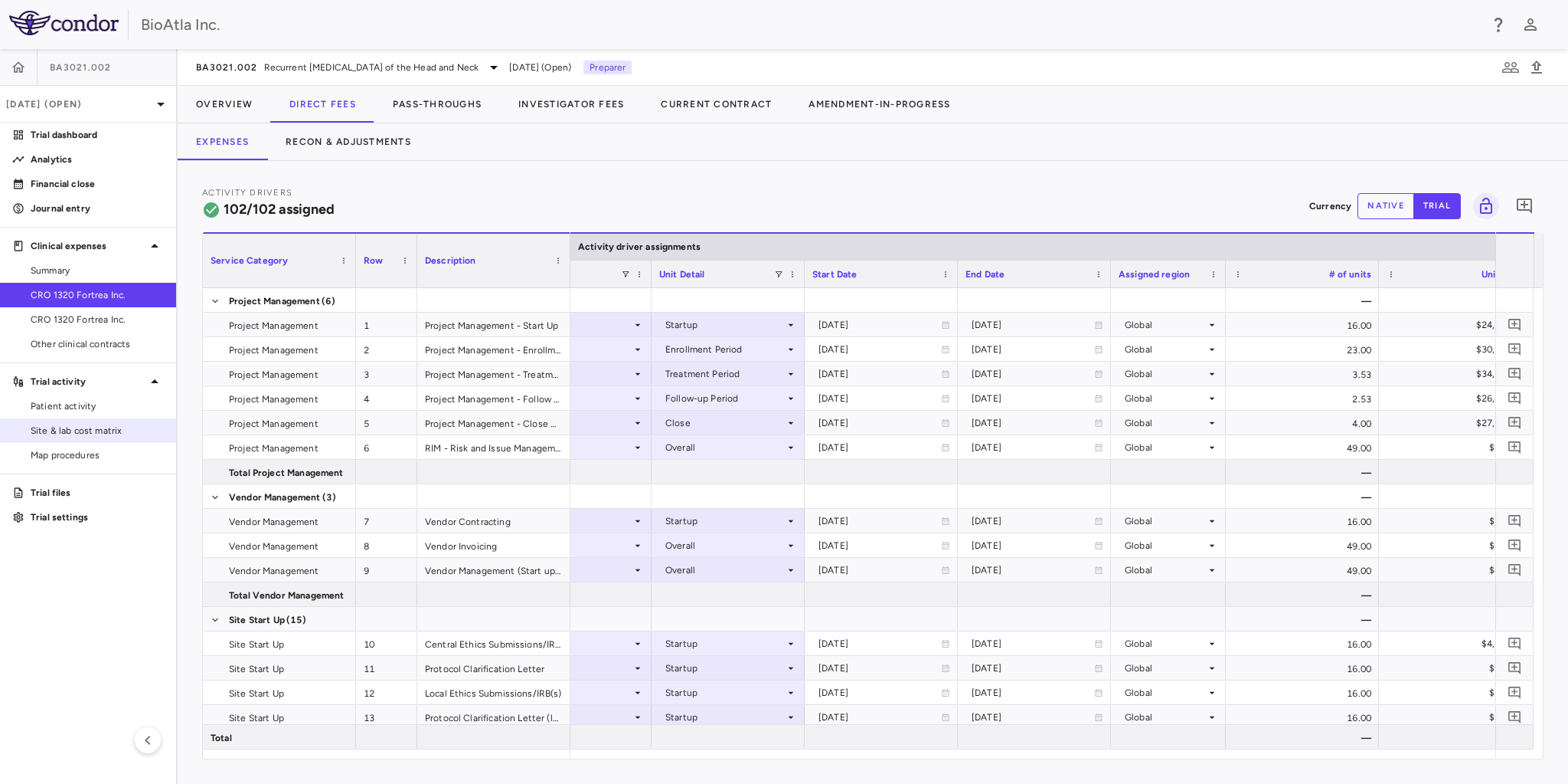
click at [119, 432] on span "Site & lab cost matrix" at bounding box center [97, 430] width 134 height 14
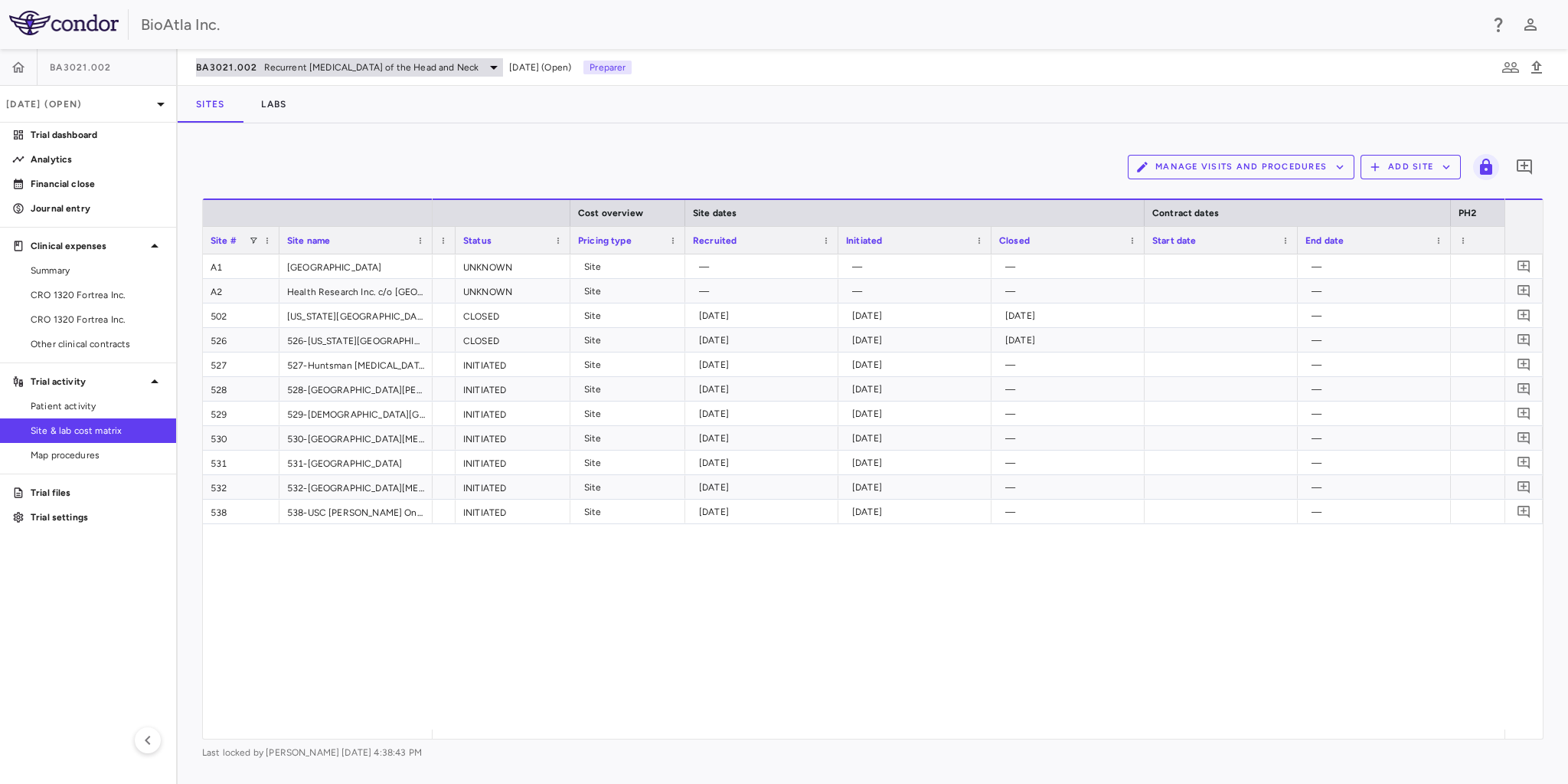
click at [479, 68] on span "Recurrent [MEDICAL_DATA] of the Head and Neck" at bounding box center [372, 67] width 215 height 14
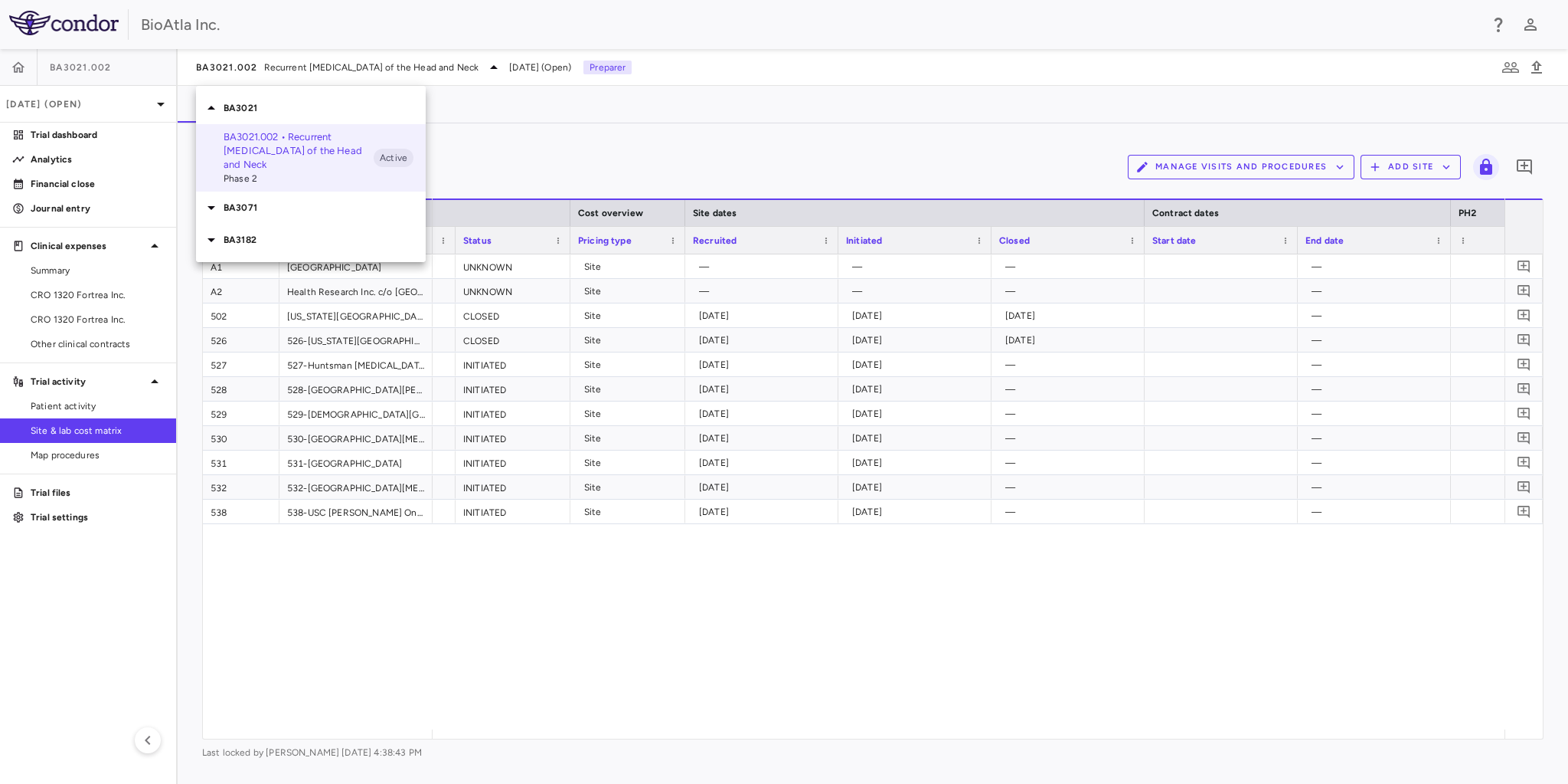
click at [252, 235] on p "BA3182" at bounding box center [325, 239] width 202 height 14
click at [244, 270] on p "BA3182.001 • [MEDICAL_DATA]" at bounding box center [299, 268] width 150 height 14
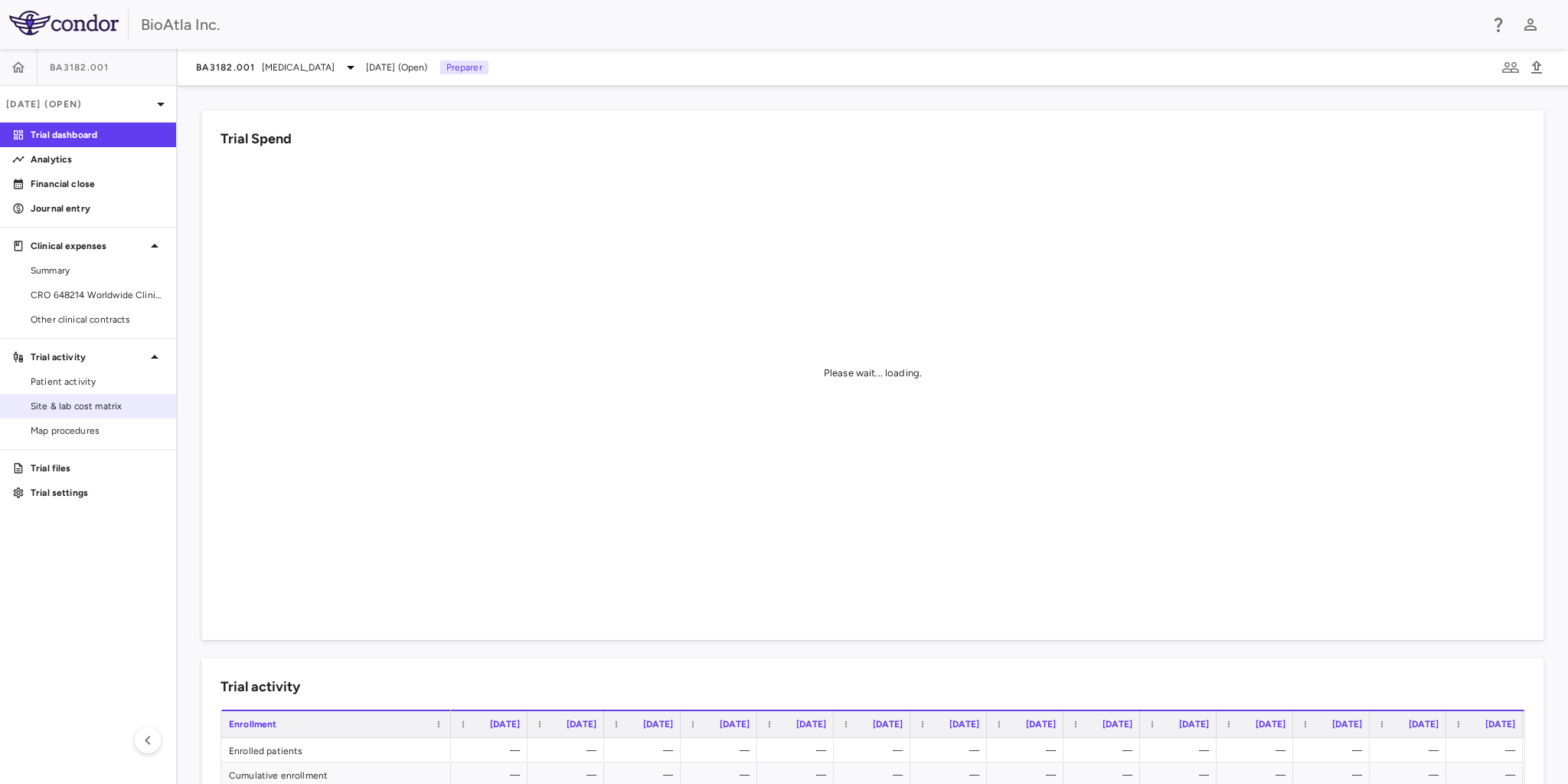
click at [82, 401] on span "Site & lab cost matrix" at bounding box center [97, 406] width 134 height 14
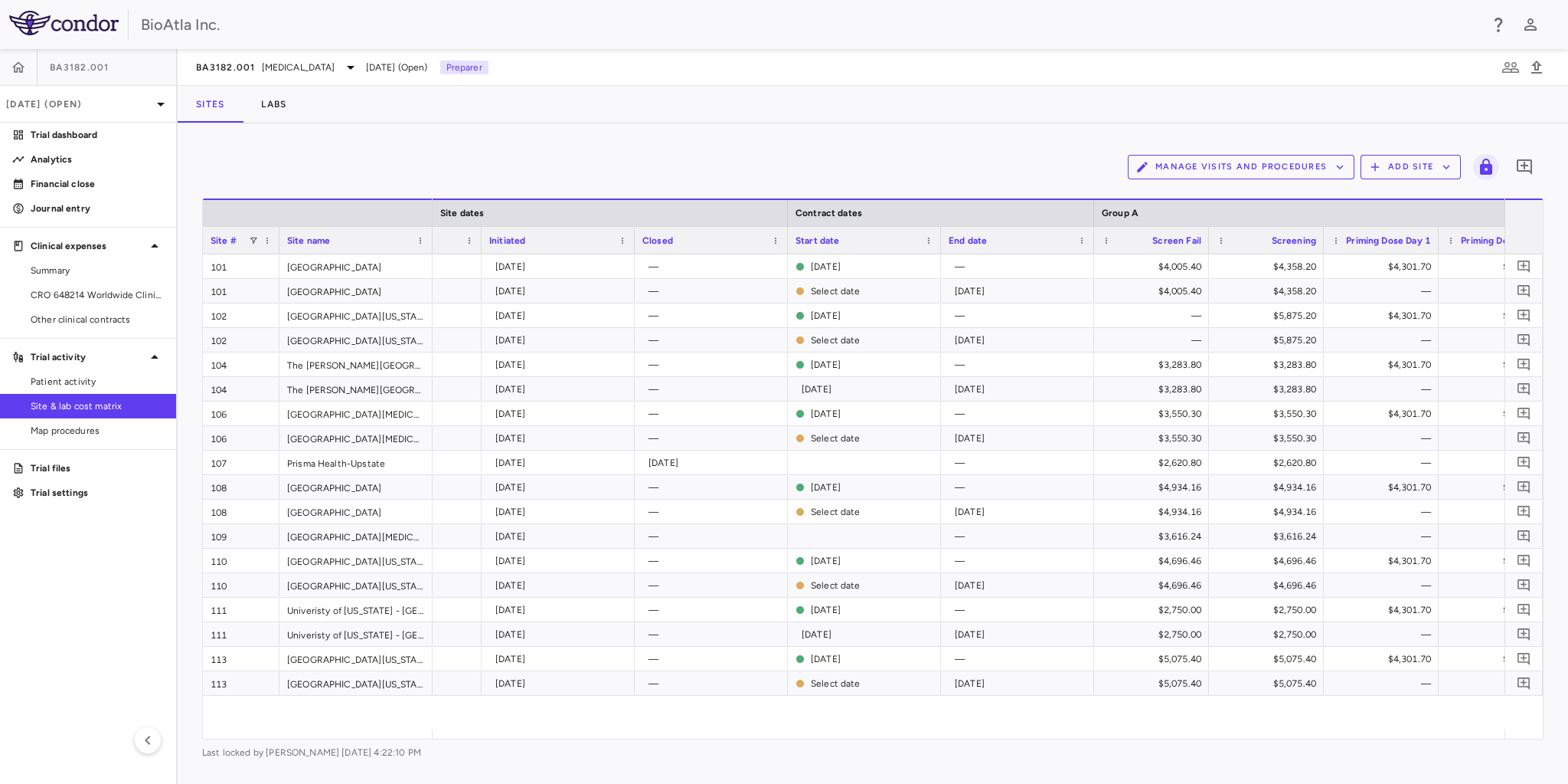
click at [1346, 165] on icon "button" at bounding box center [1340, 166] width 14 height 14
click at [1346, 165] on div at bounding box center [784, 392] width 1568 height 784
